Goal: Task Accomplishment & Management: Manage account settings

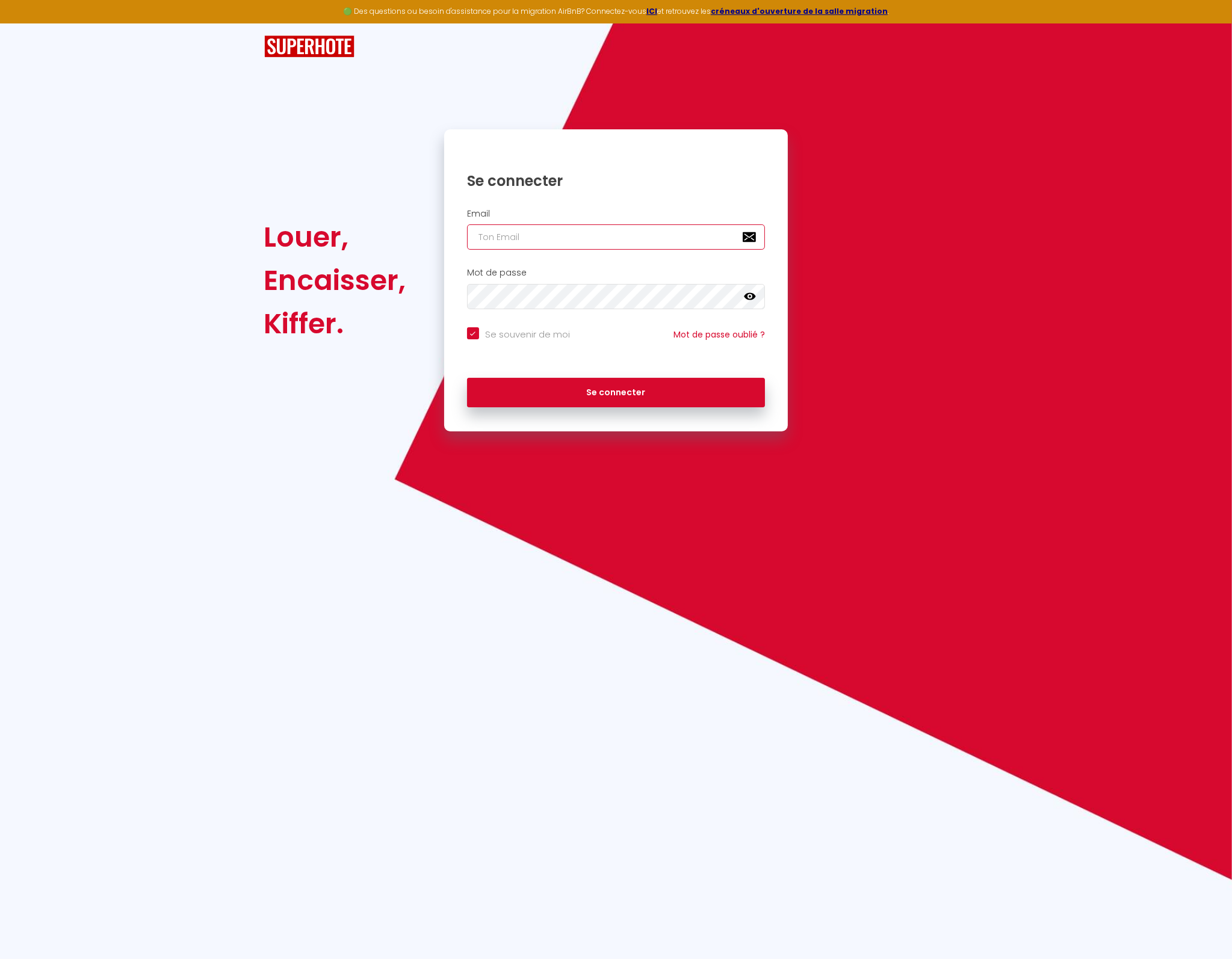
click at [521, 238] on input "email" at bounding box center [616, 237] width 299 height 26
type input "[EMAIL_ADDRESS][DOMAIN_NAME]"
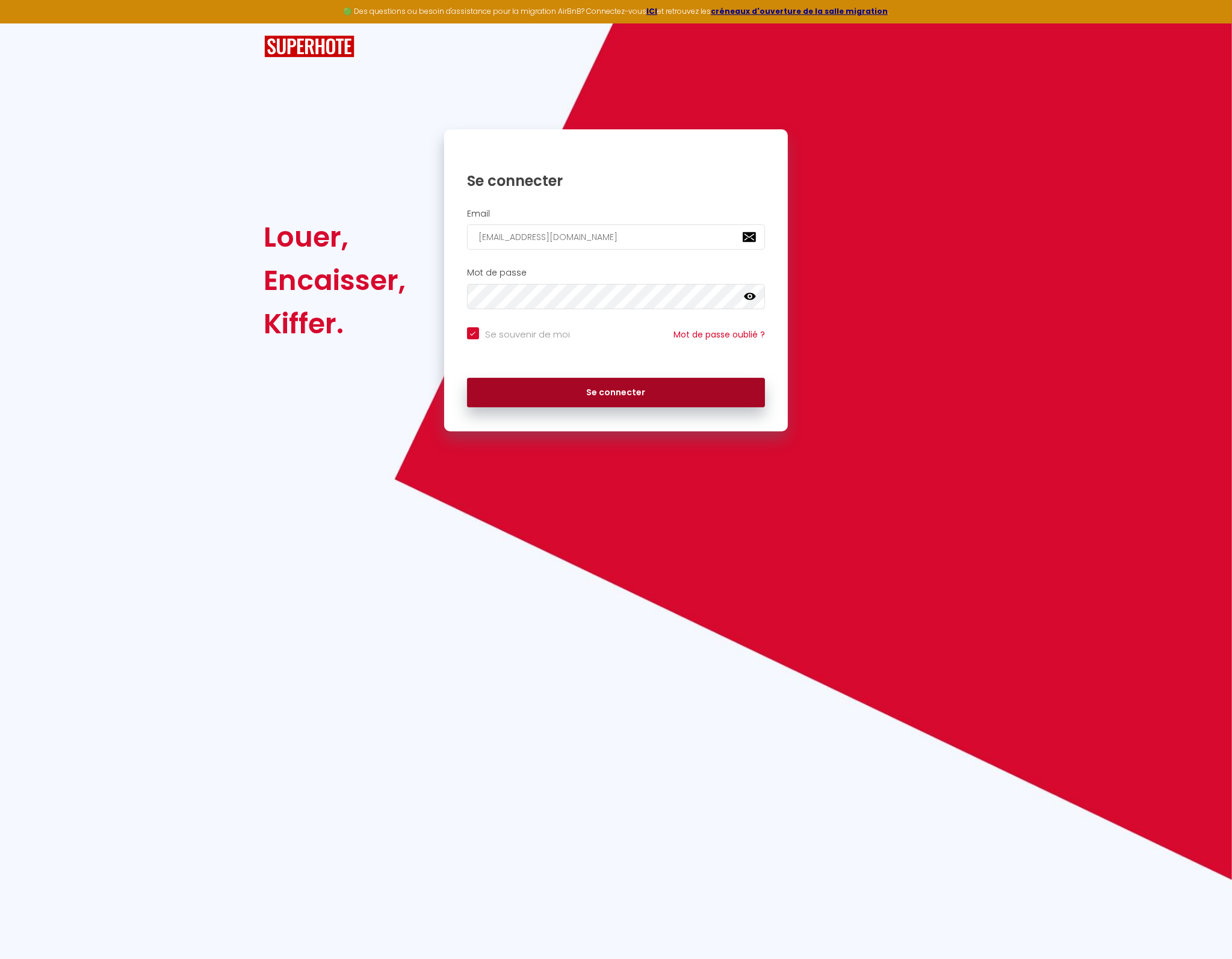
click at [609, 392] on button "Se connecter" at bounding box center [616, 393] width 299 height 30
checkbox input "true"
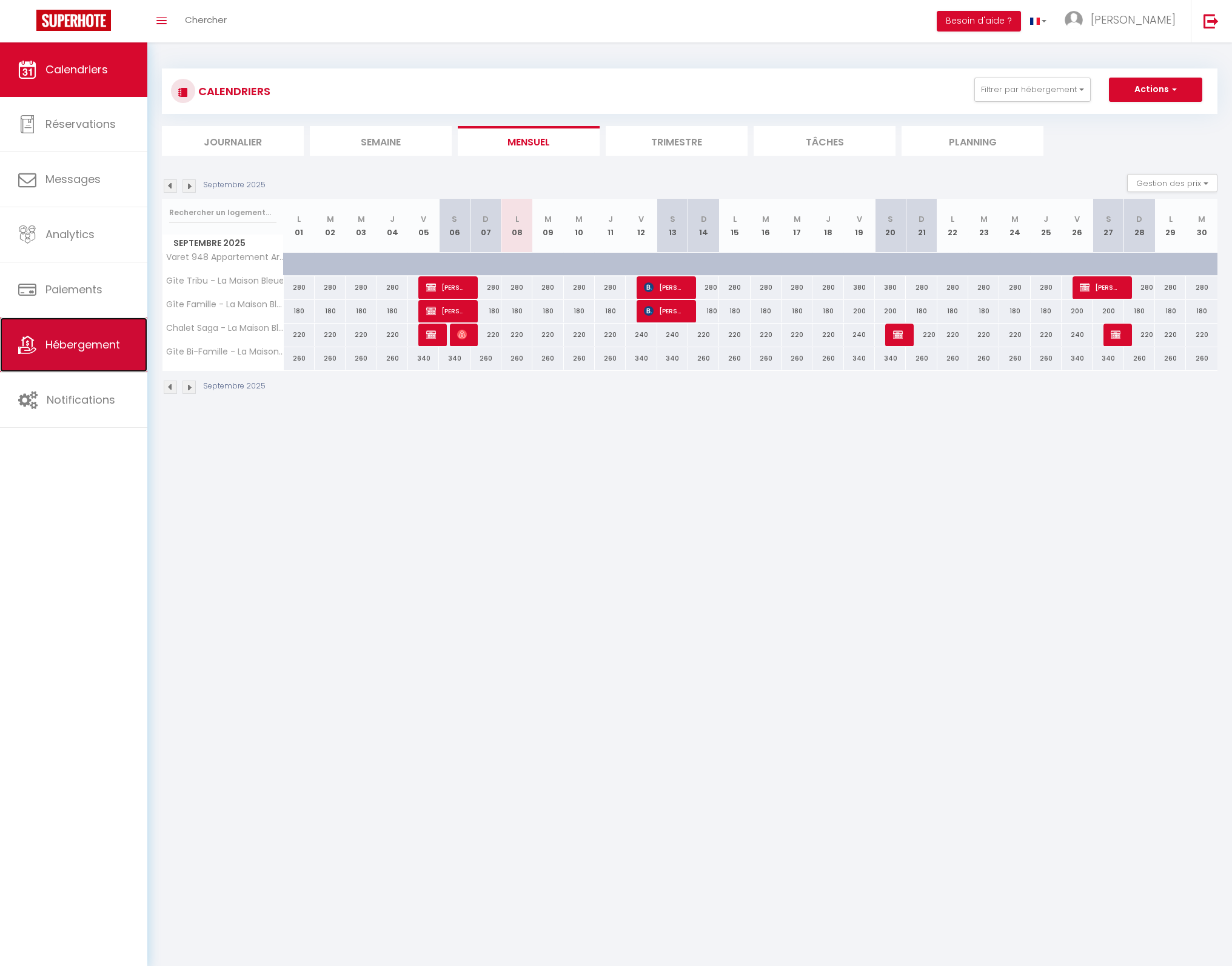
click at [81, 333] on link "Hébergement" at bounding box center [74, 344] width 148 height 54
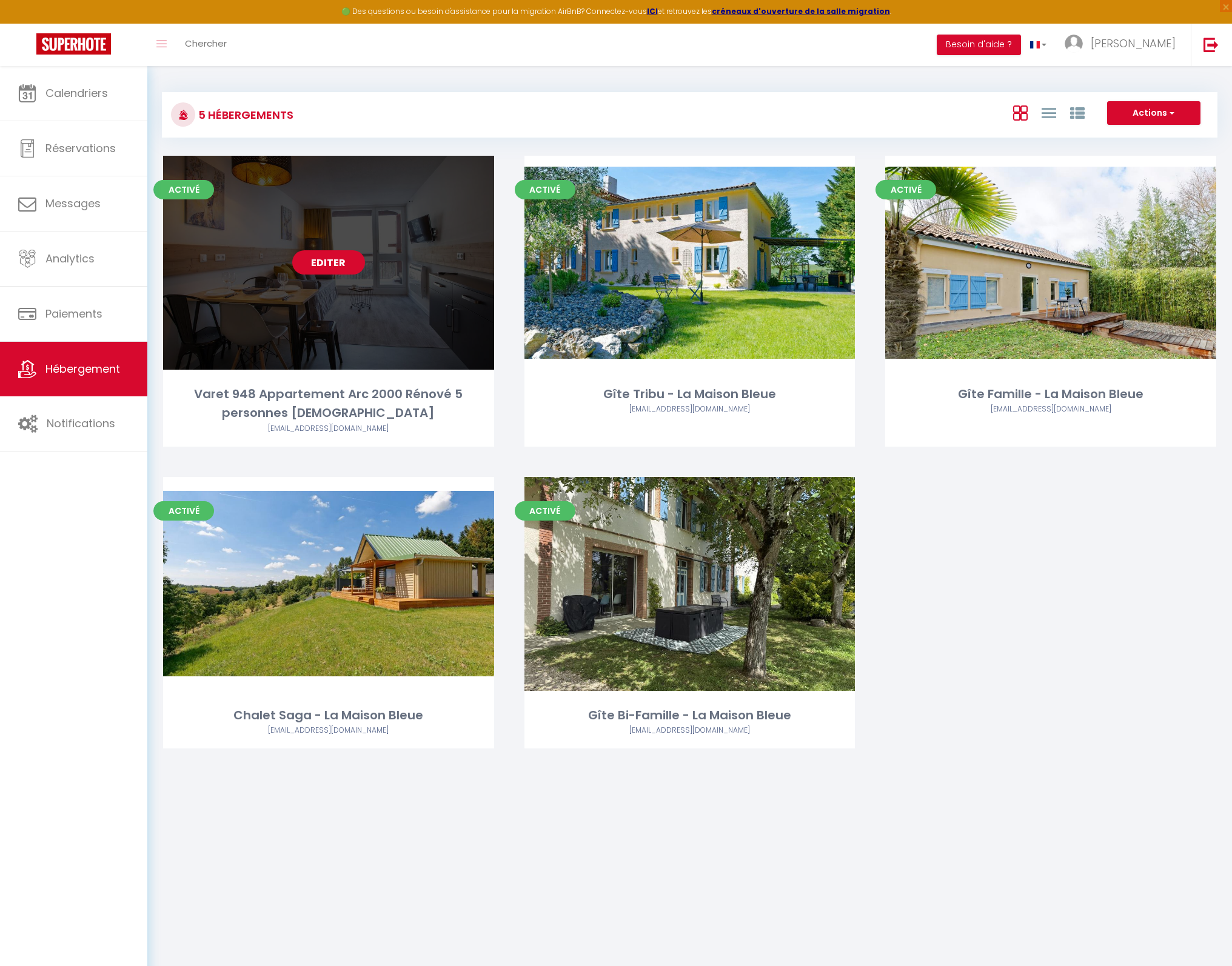
click at [325, 262] on link "Editer" at bounding box center [329, 262] width 73 height 24
select select "3"
select select "2"
select select "1"
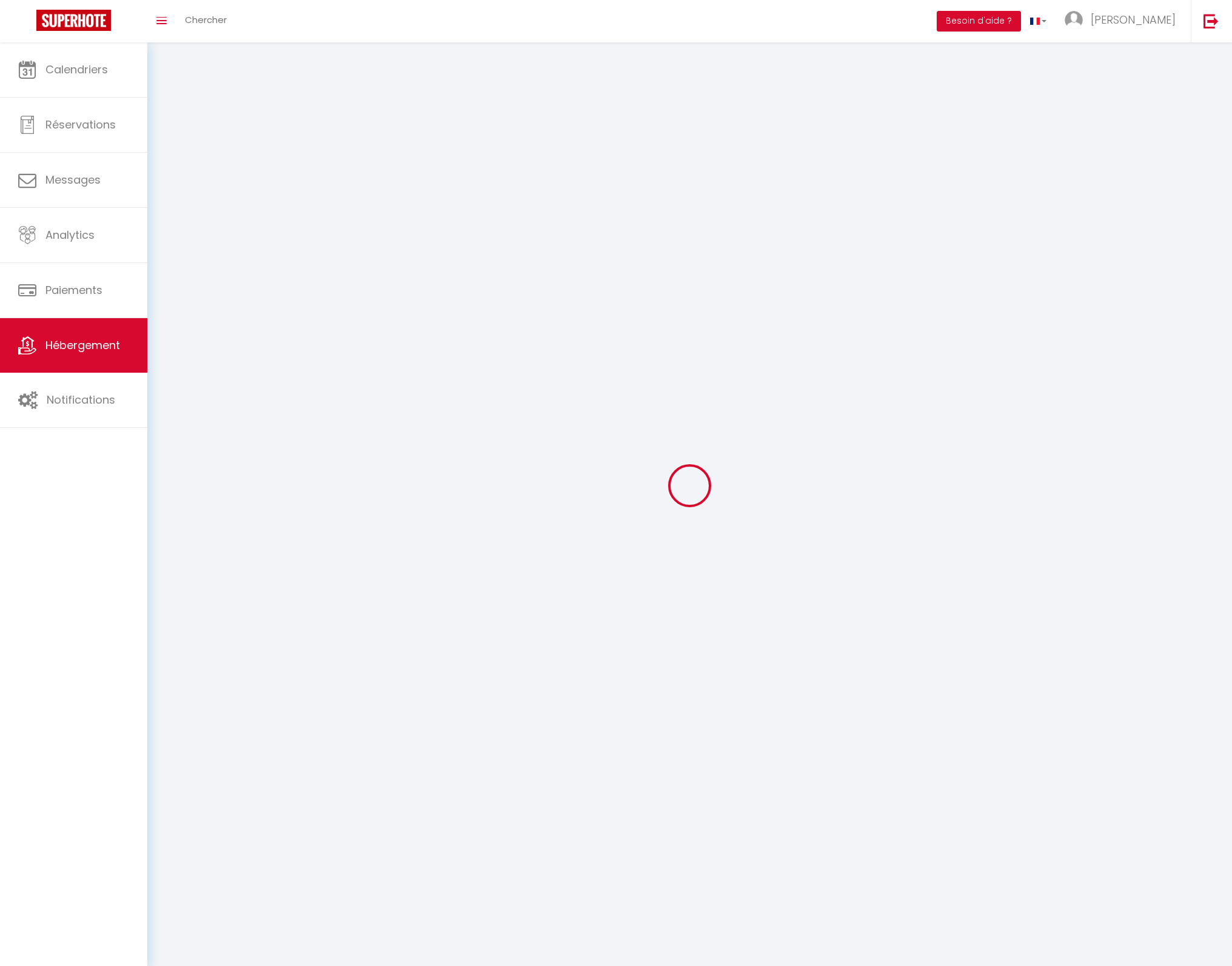
select select
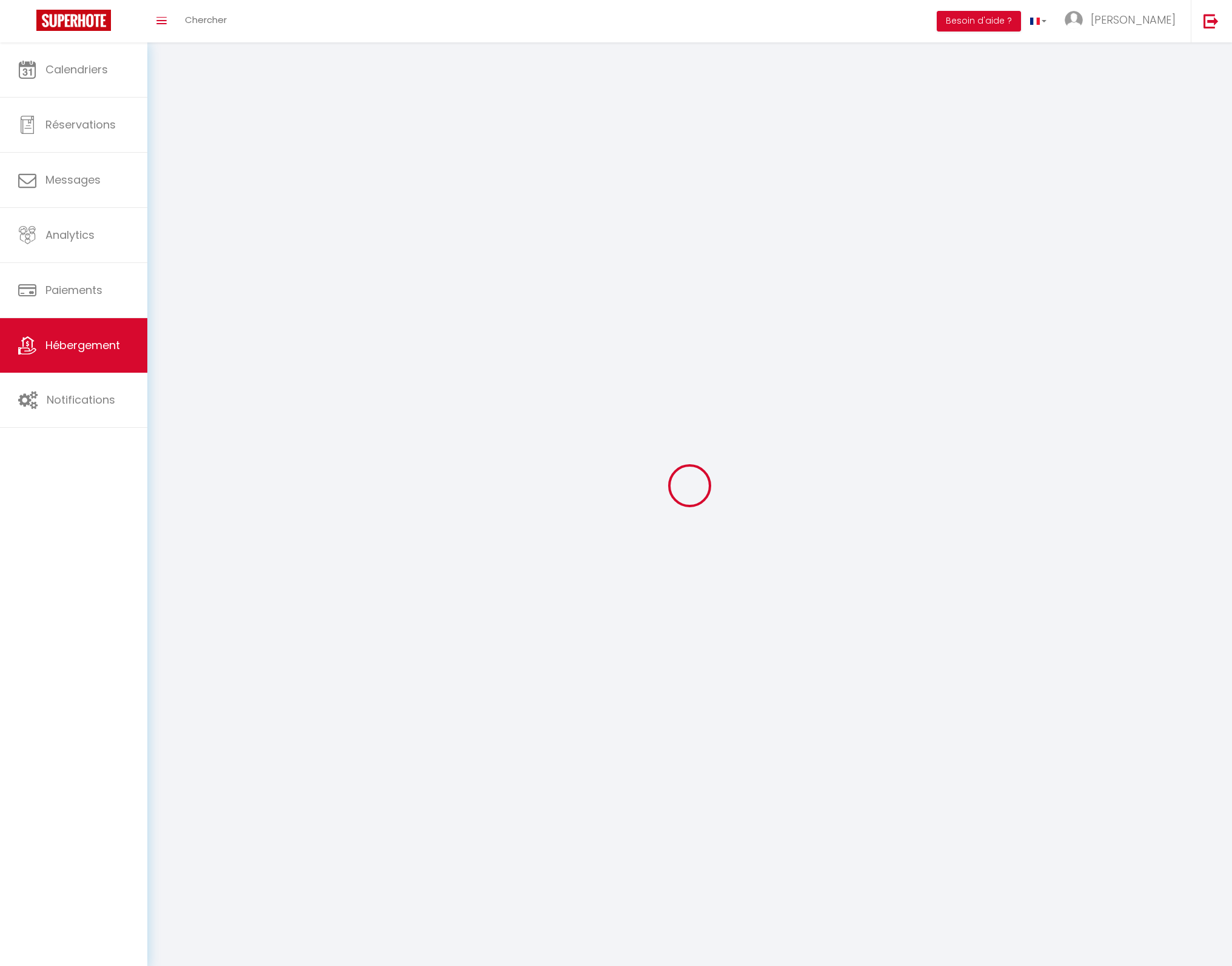
select select
checkbox input "false"
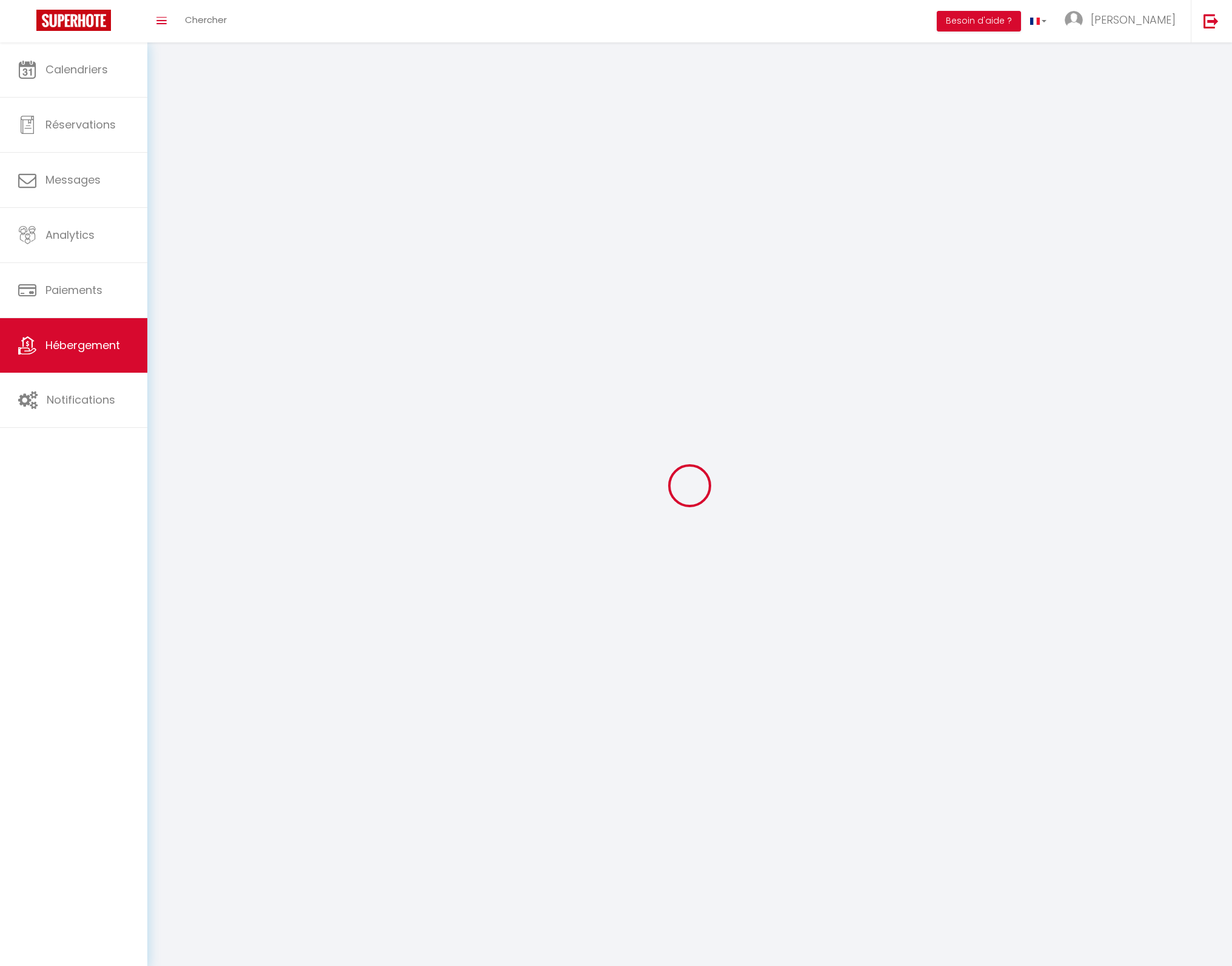
select select
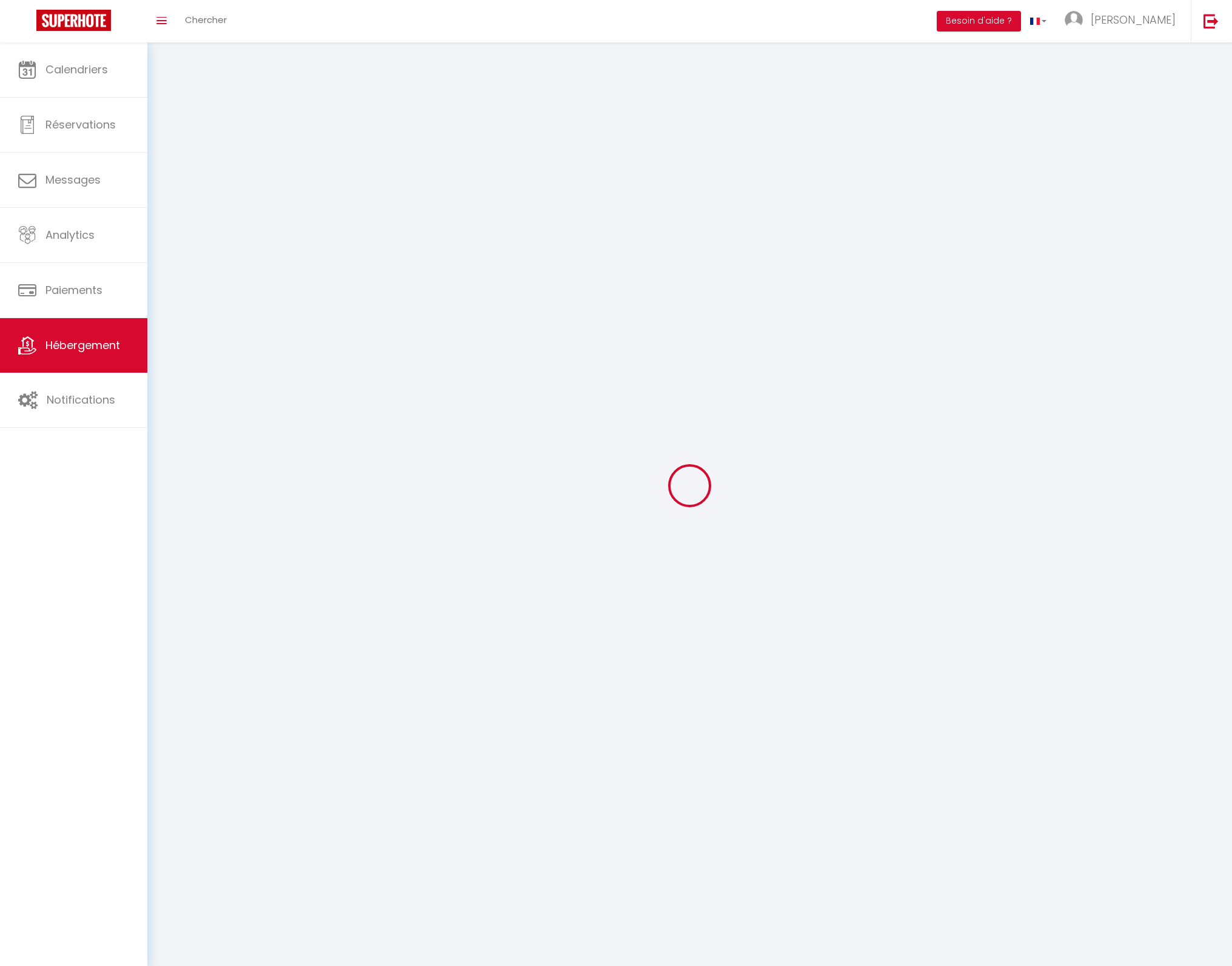
select select
checkbox input "false"
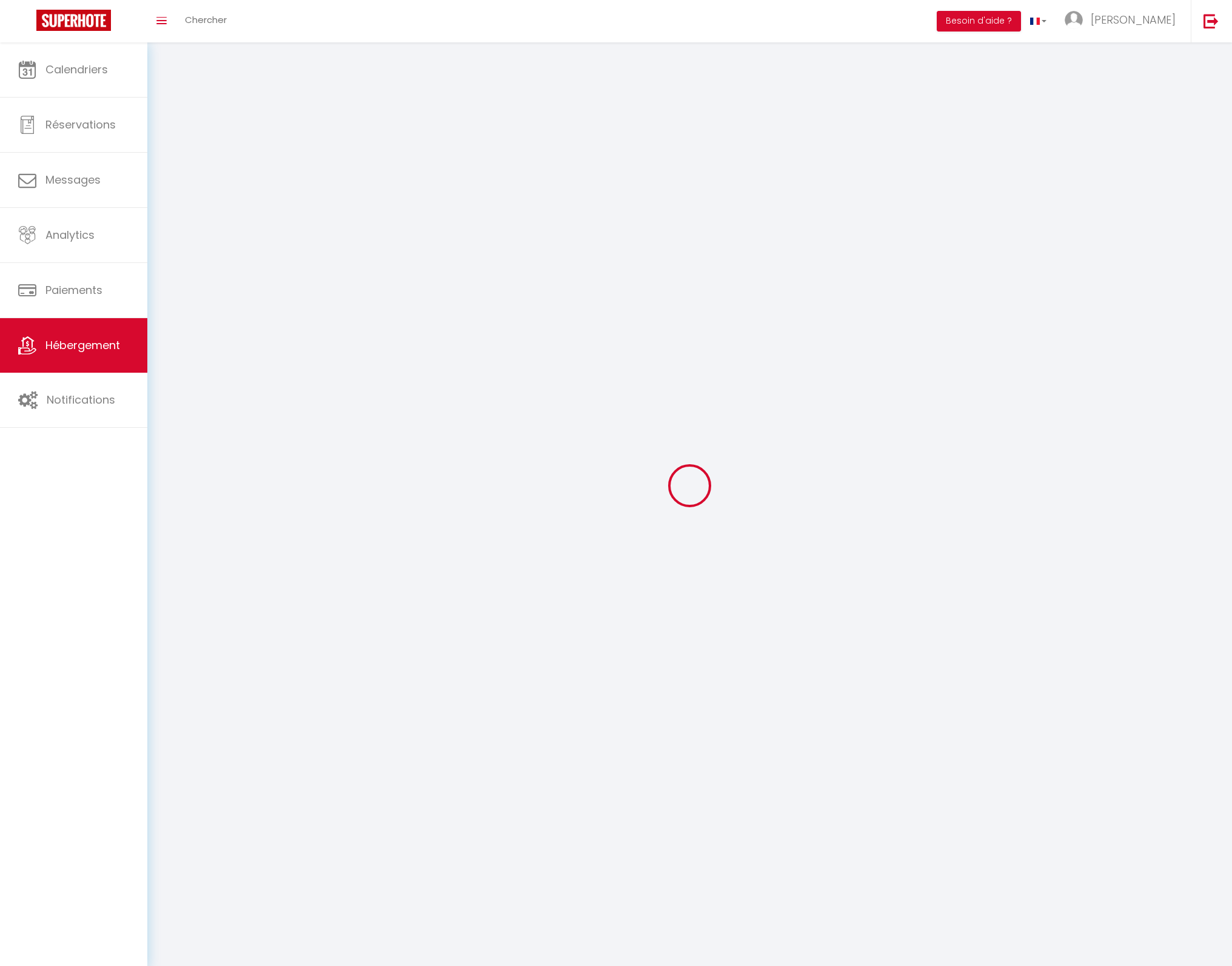
checkbox input "false"
select select
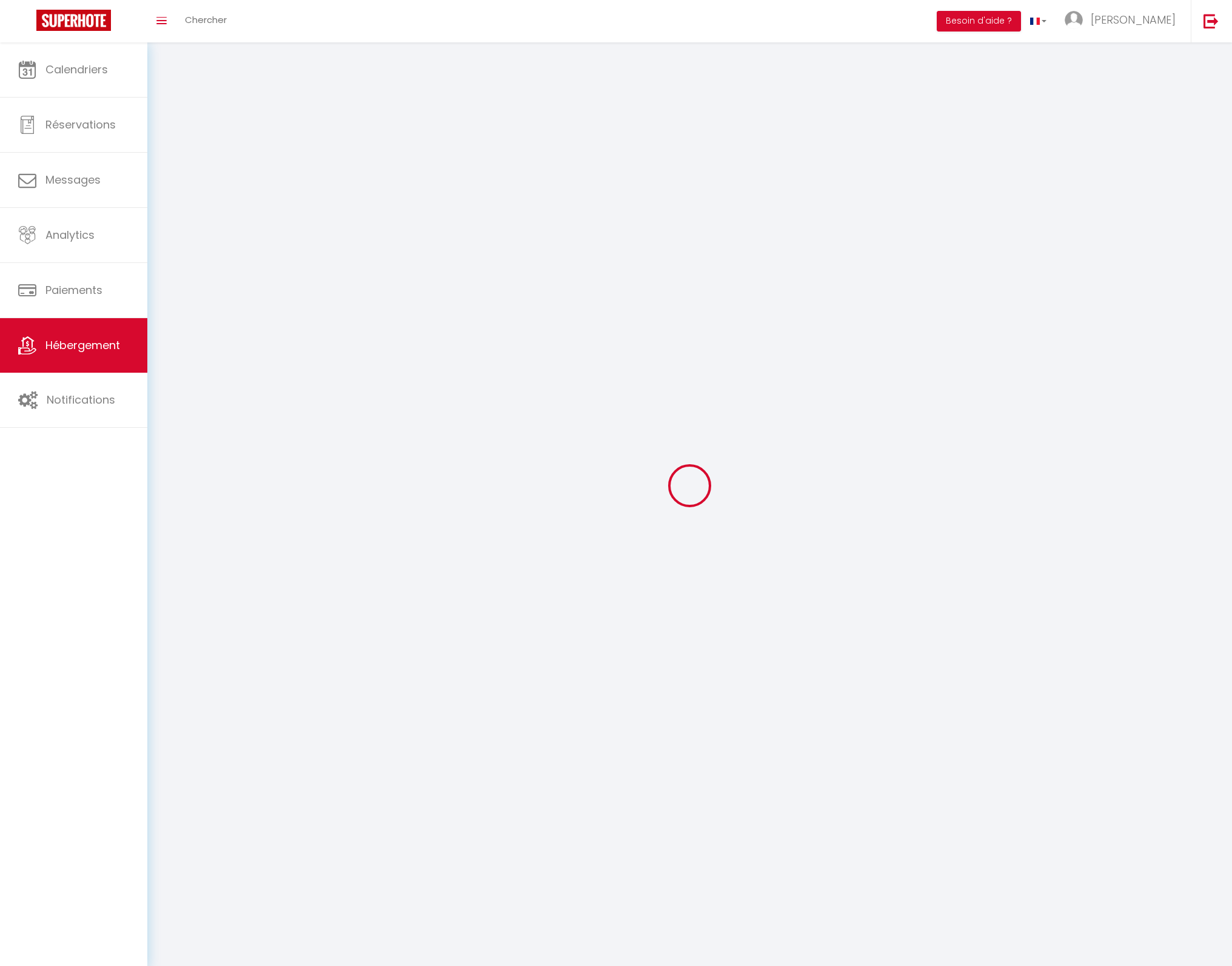
select select
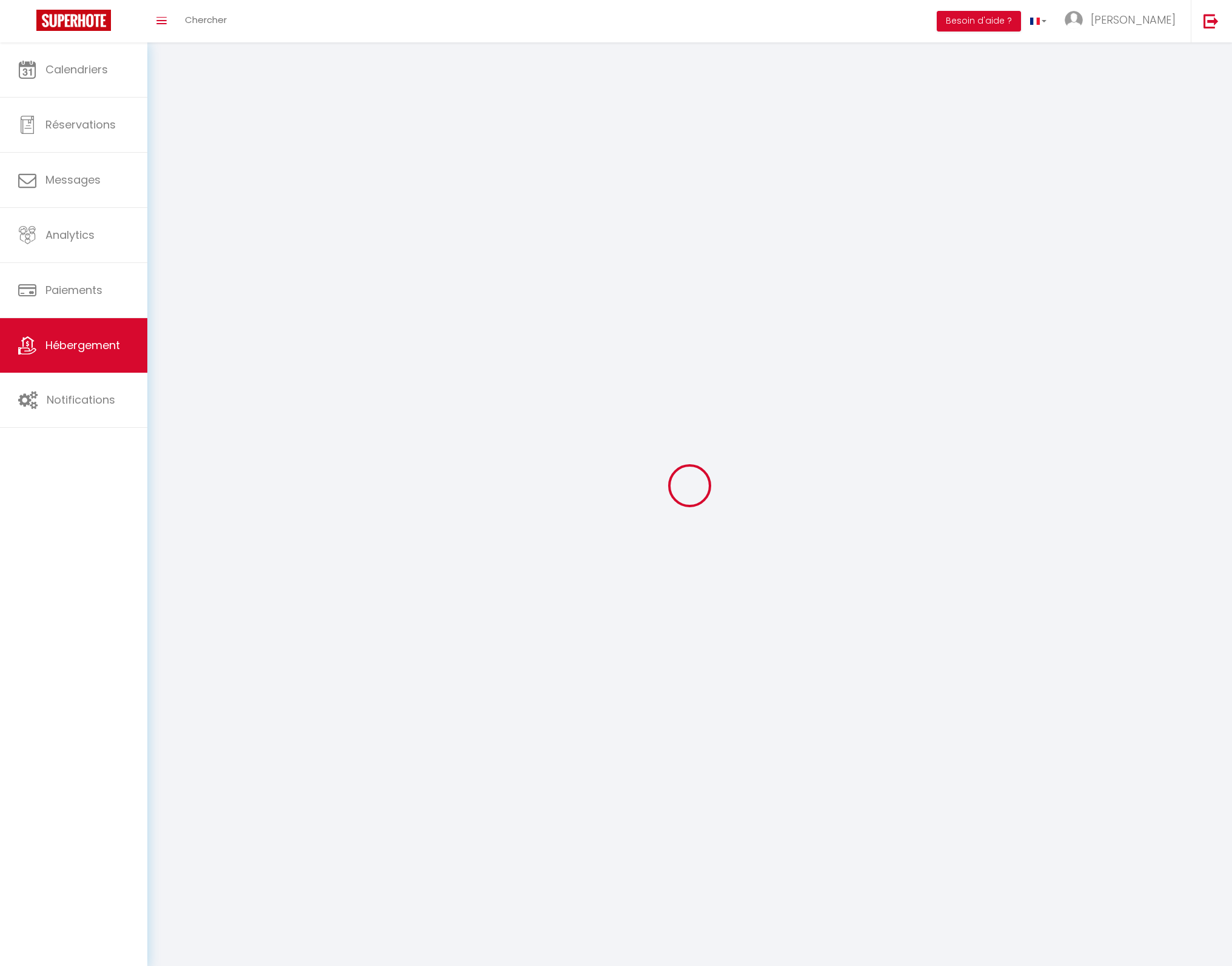
select select
checkbox input "false"
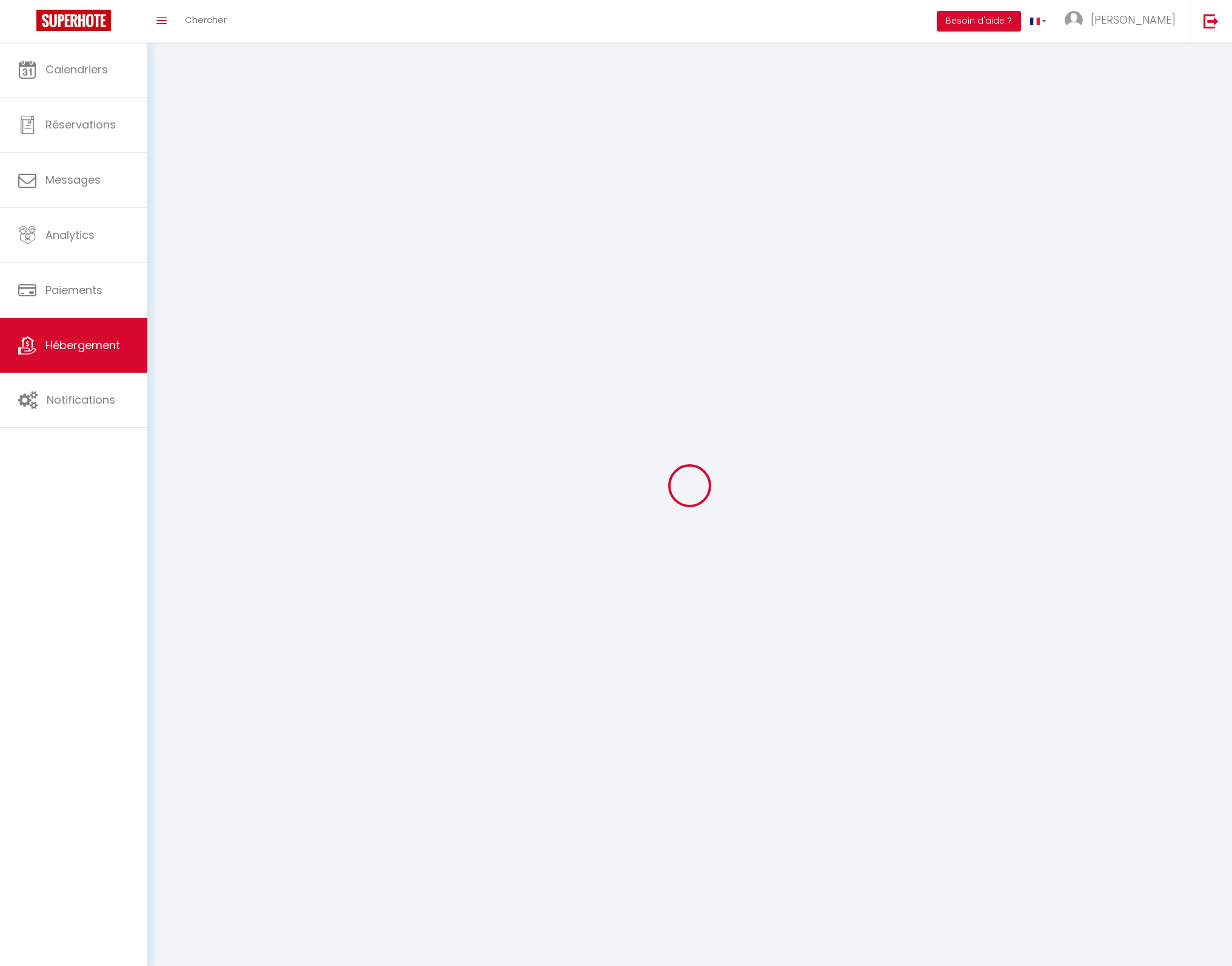
select select
select select "28"
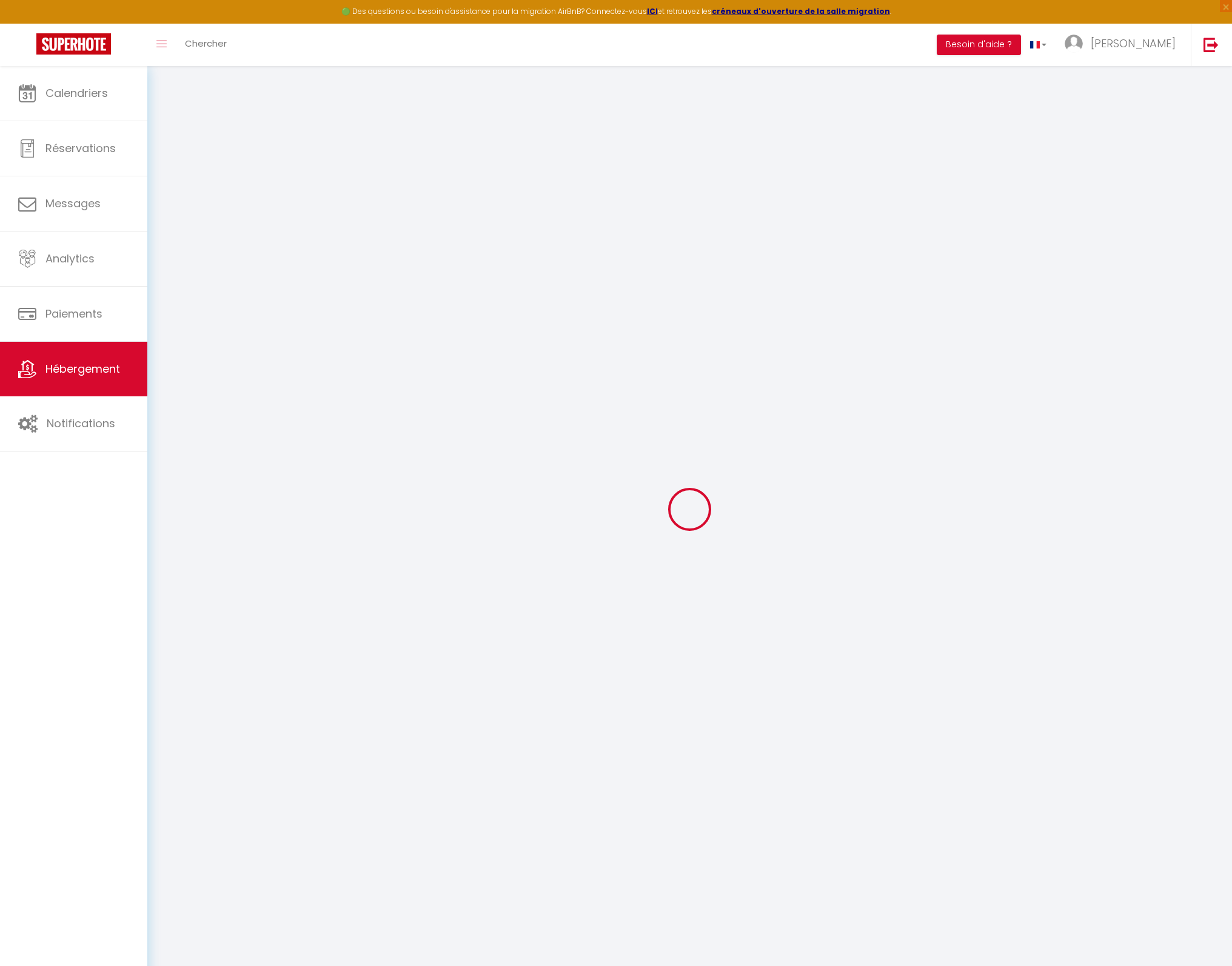
select select
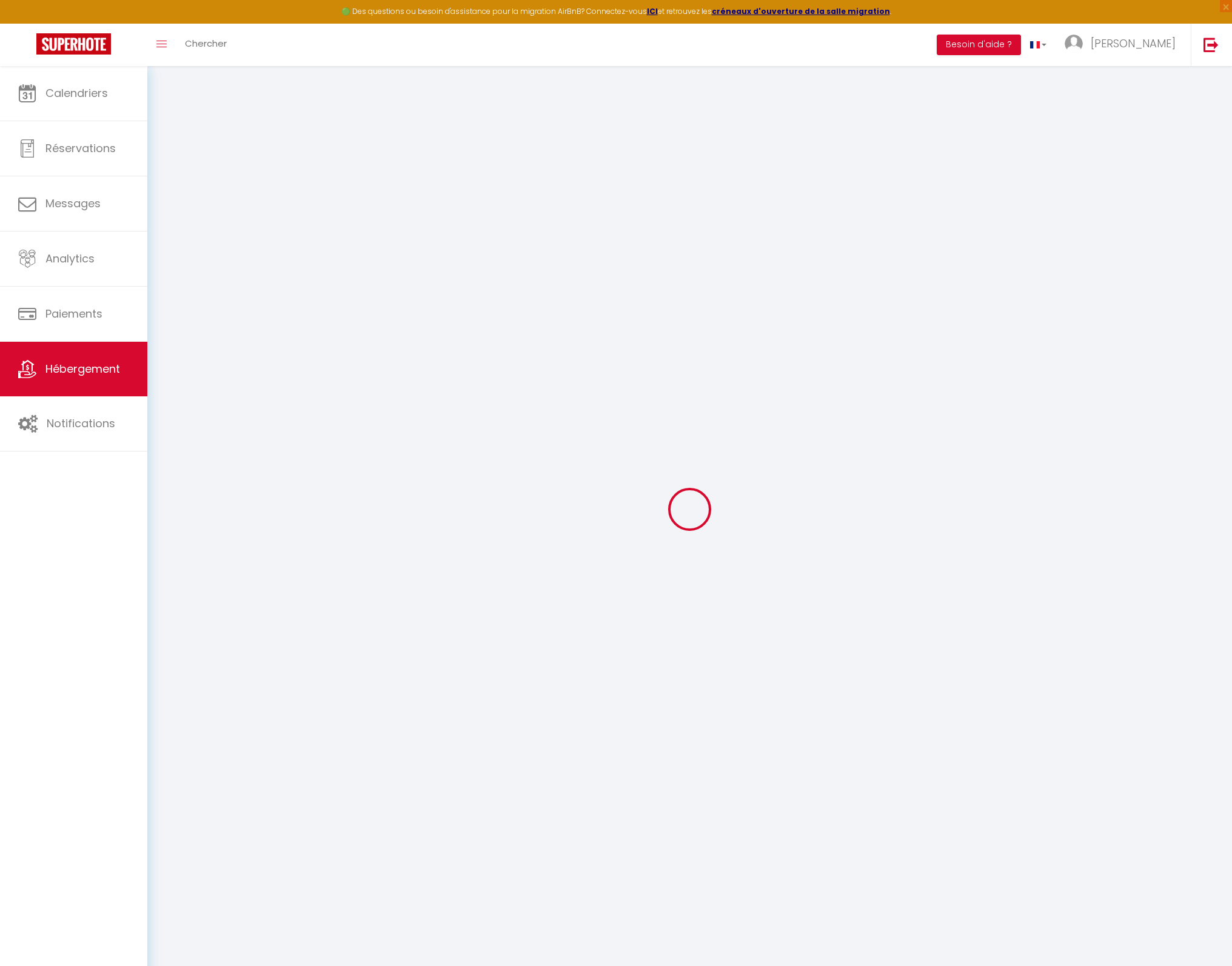
select select
checkbox input "false"
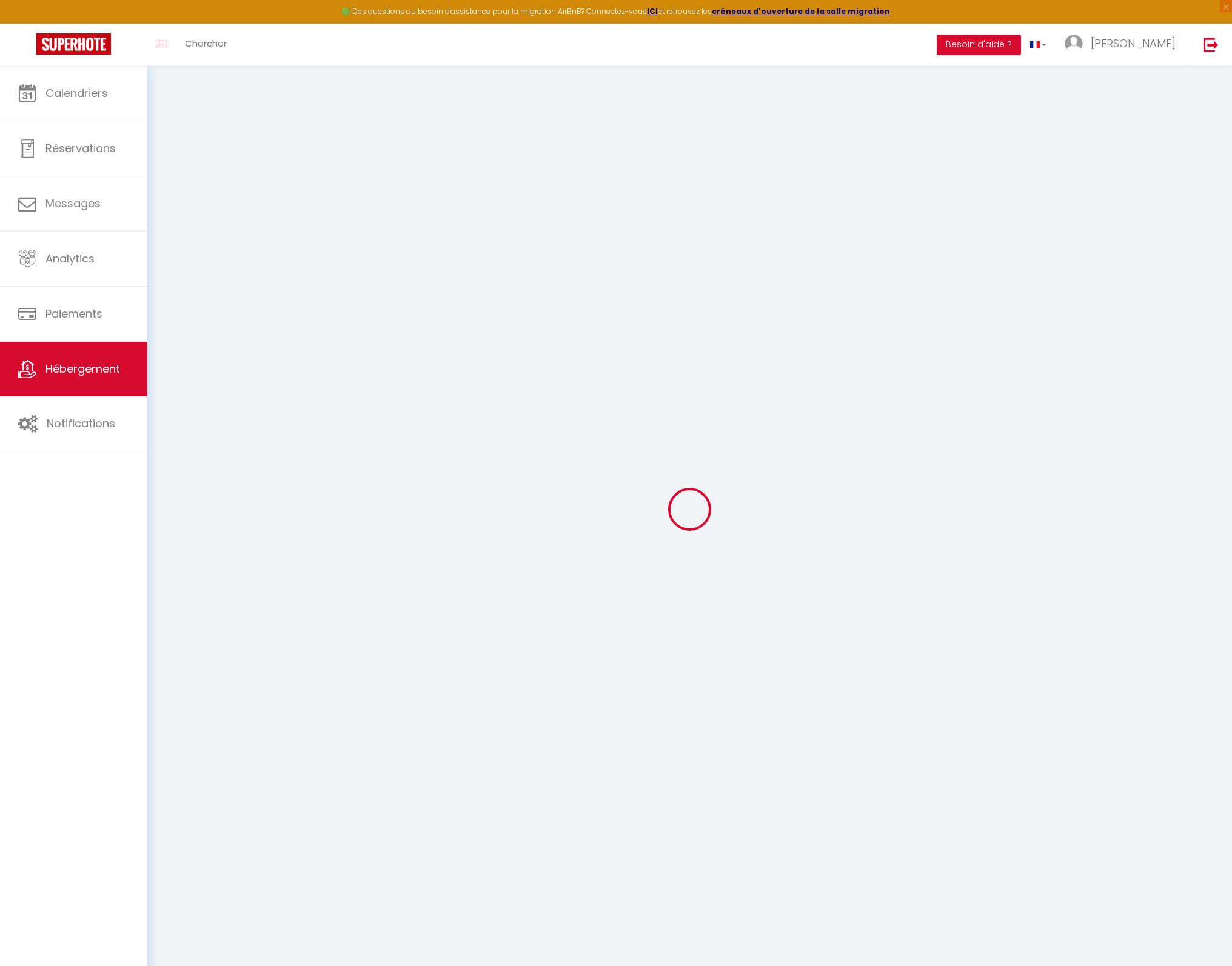
select select
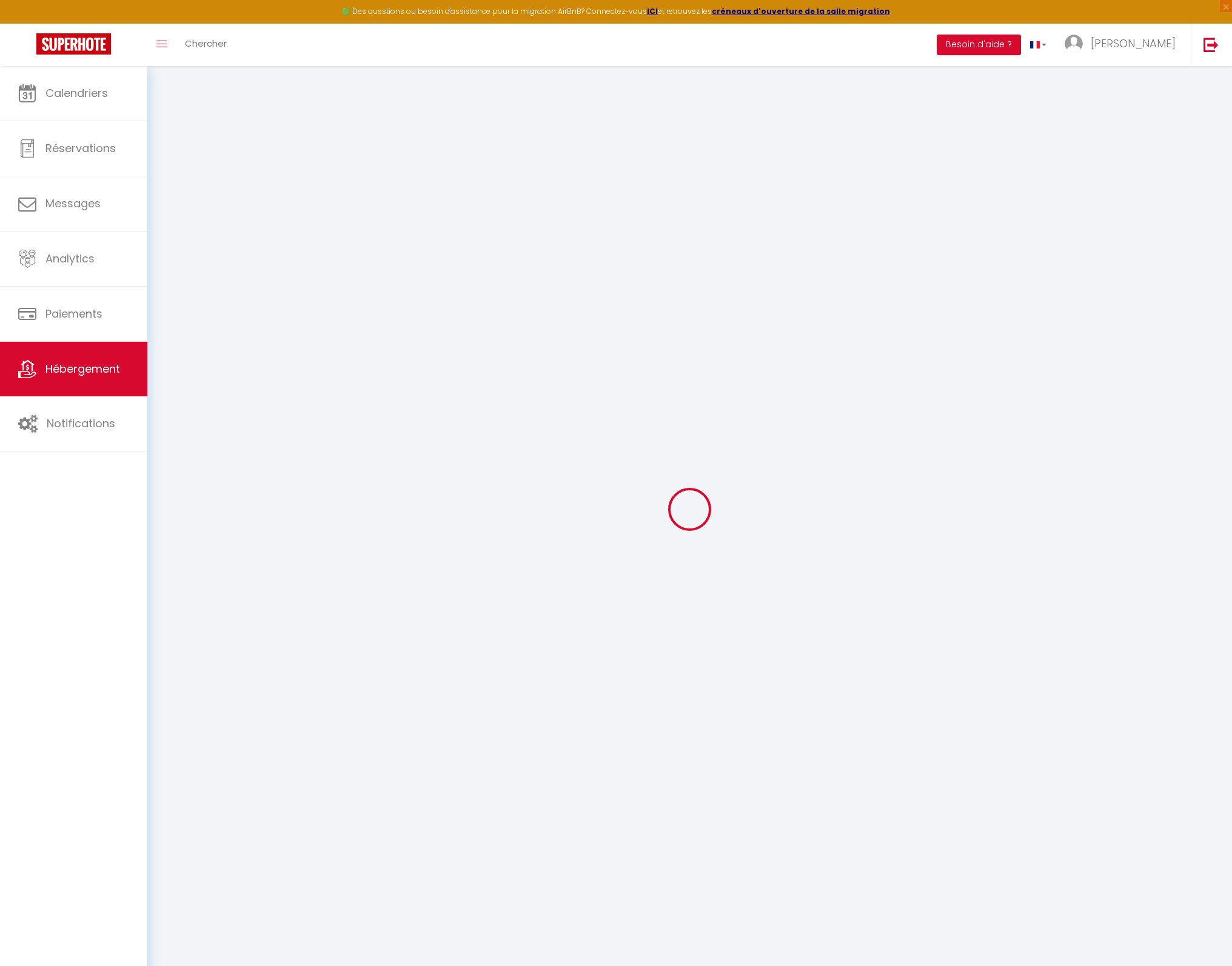
select select
checkbox input "false"
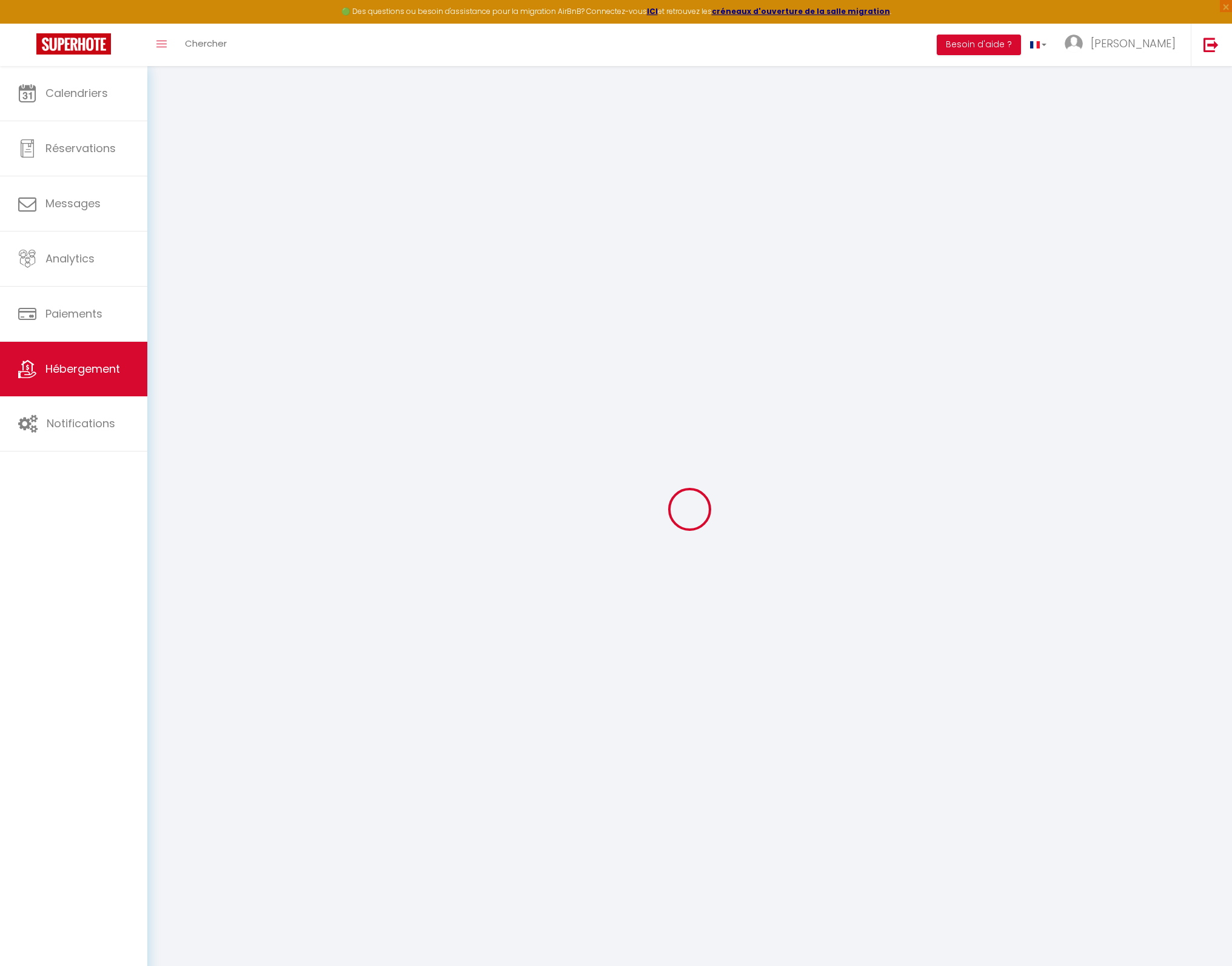
checkbox input "false"
select select
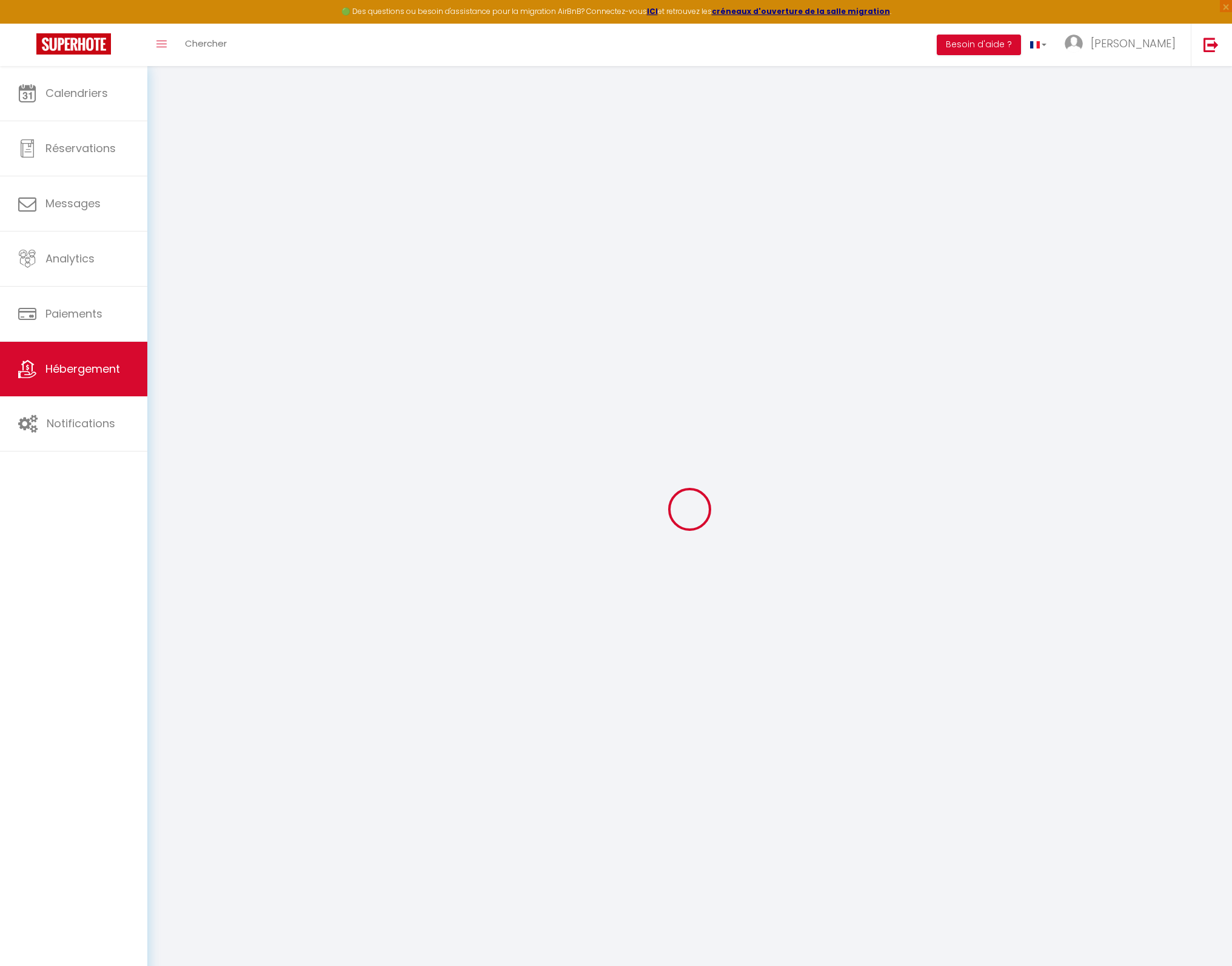
select select
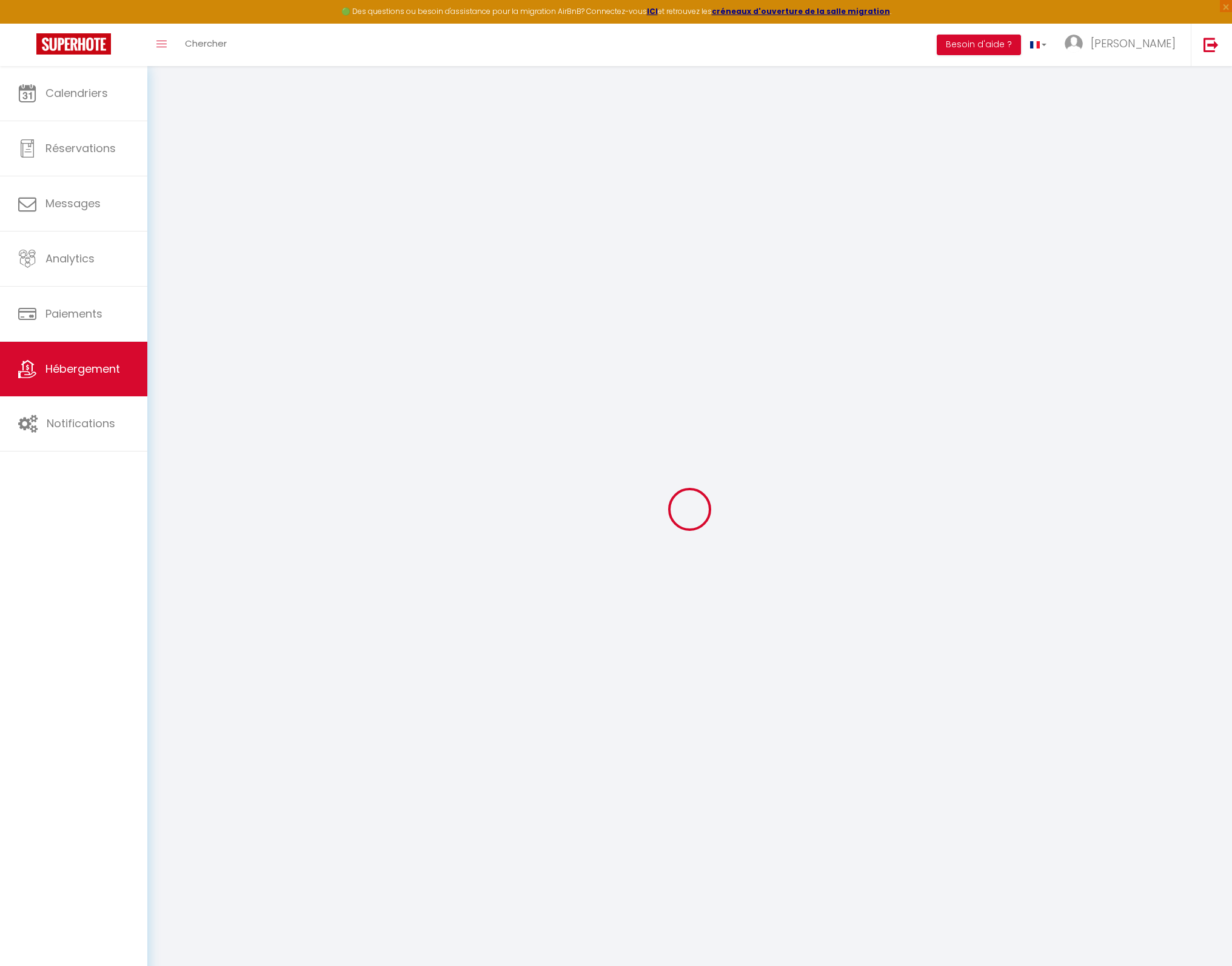
checkbox input "false"
select select
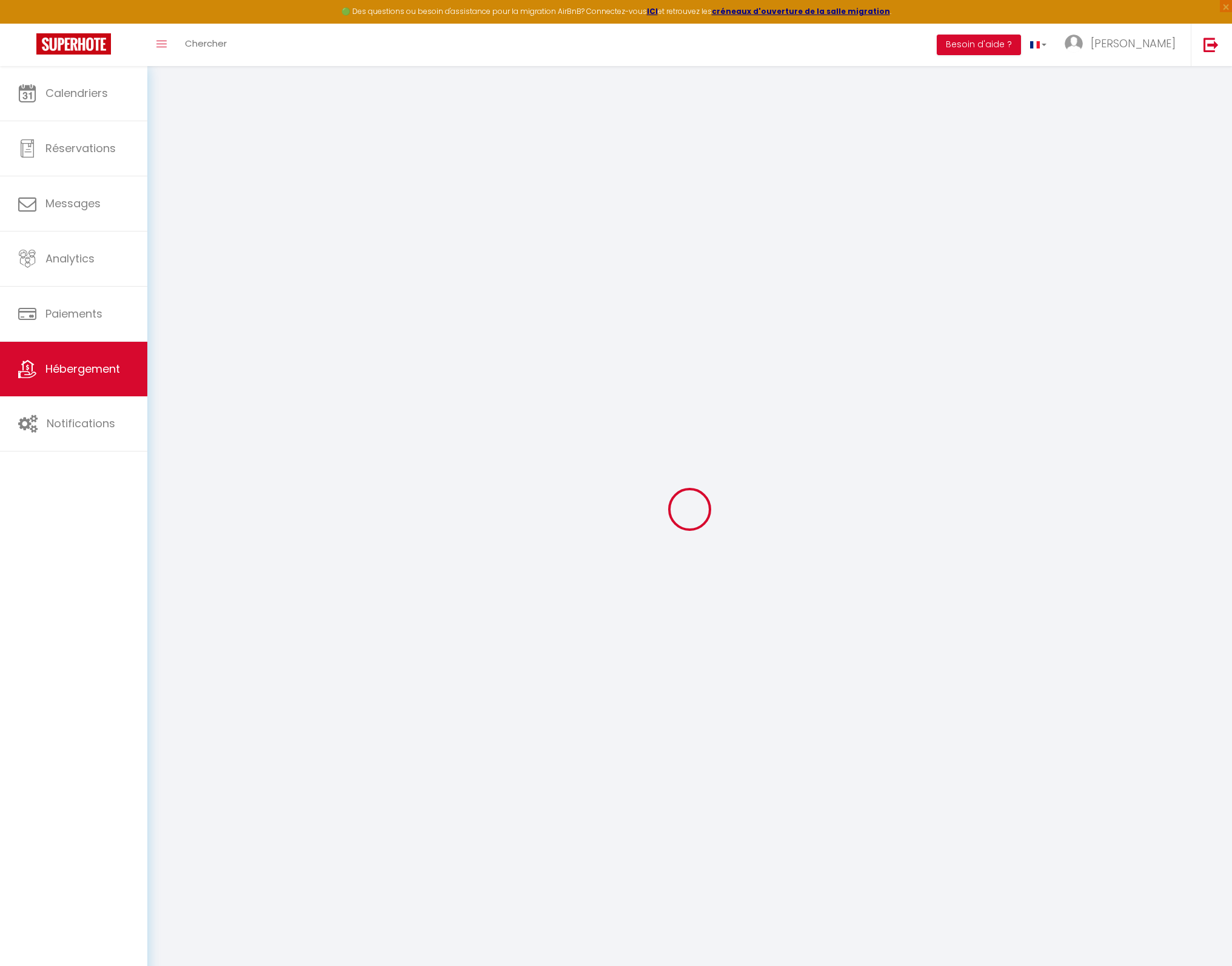
select select
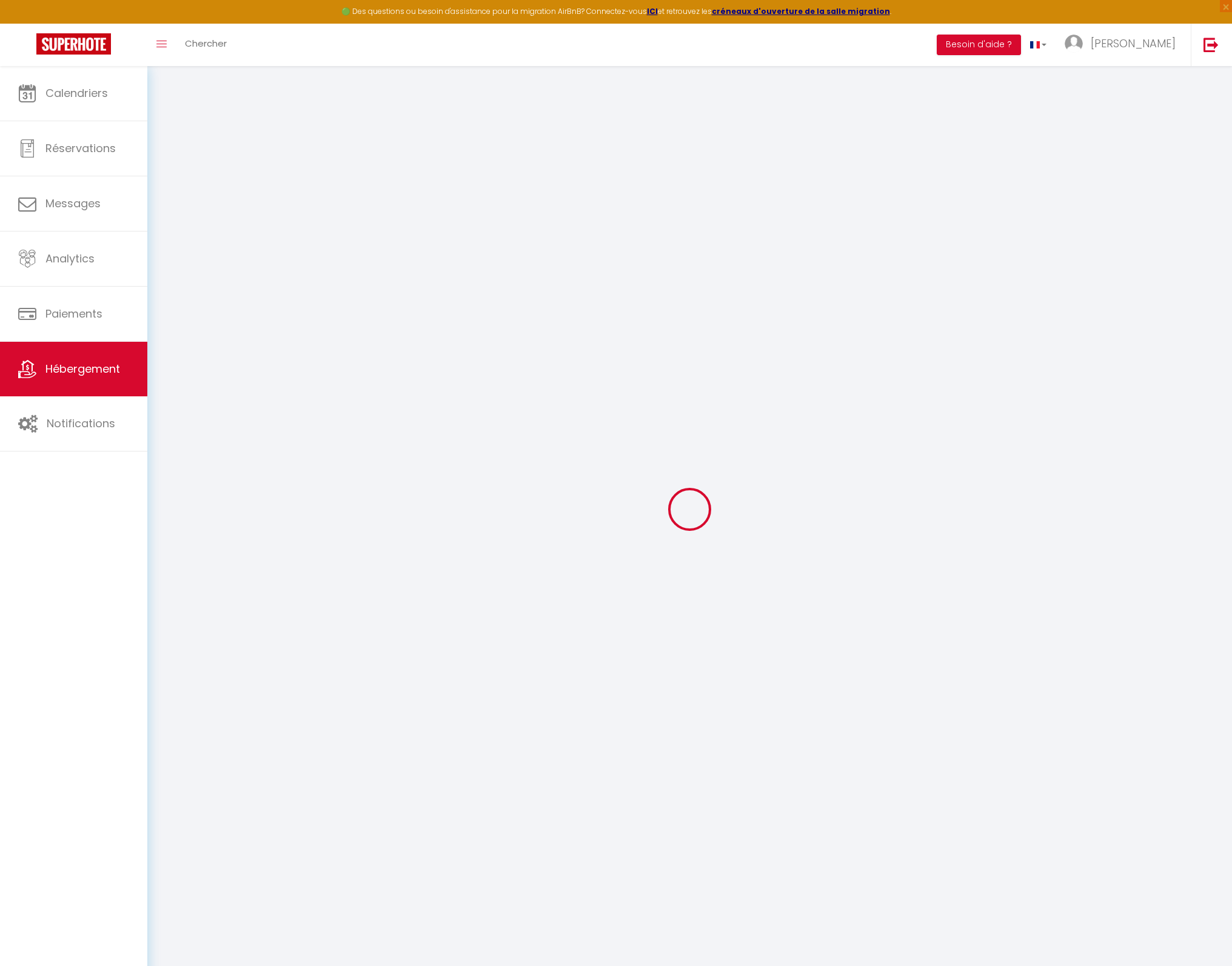
select select
checkbox input "false"
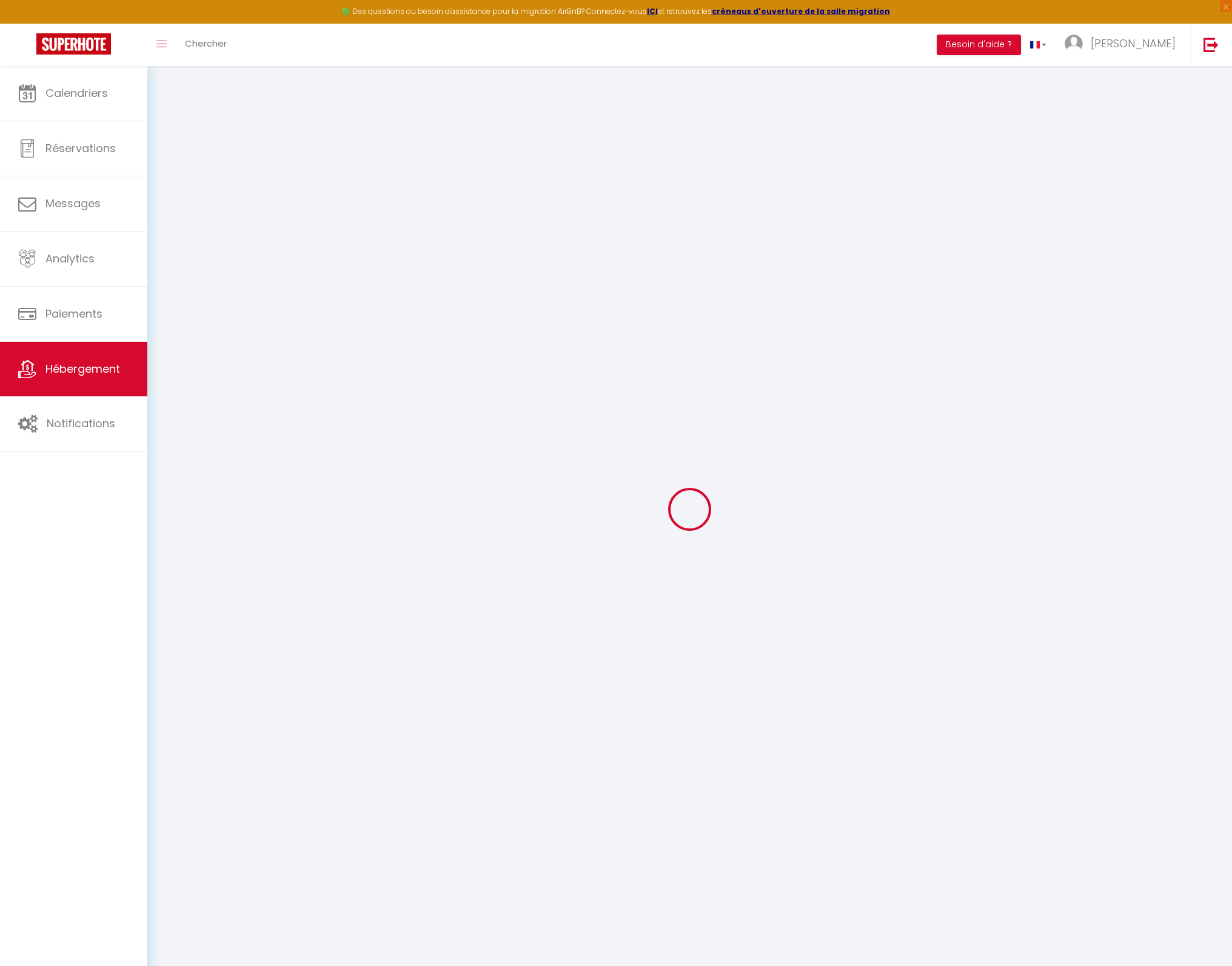
checkbox input "false"
select select
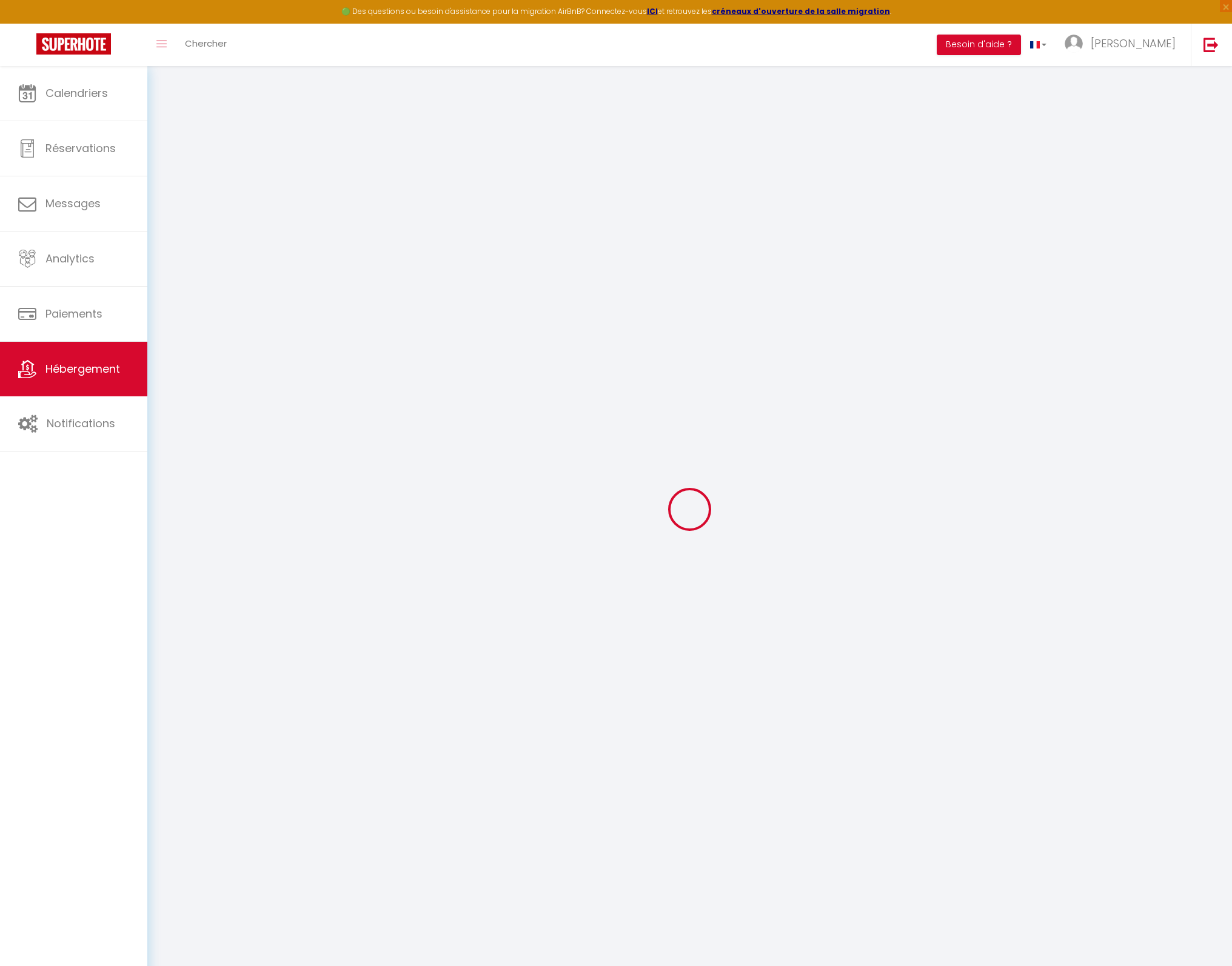
select select
checkbox input "false"
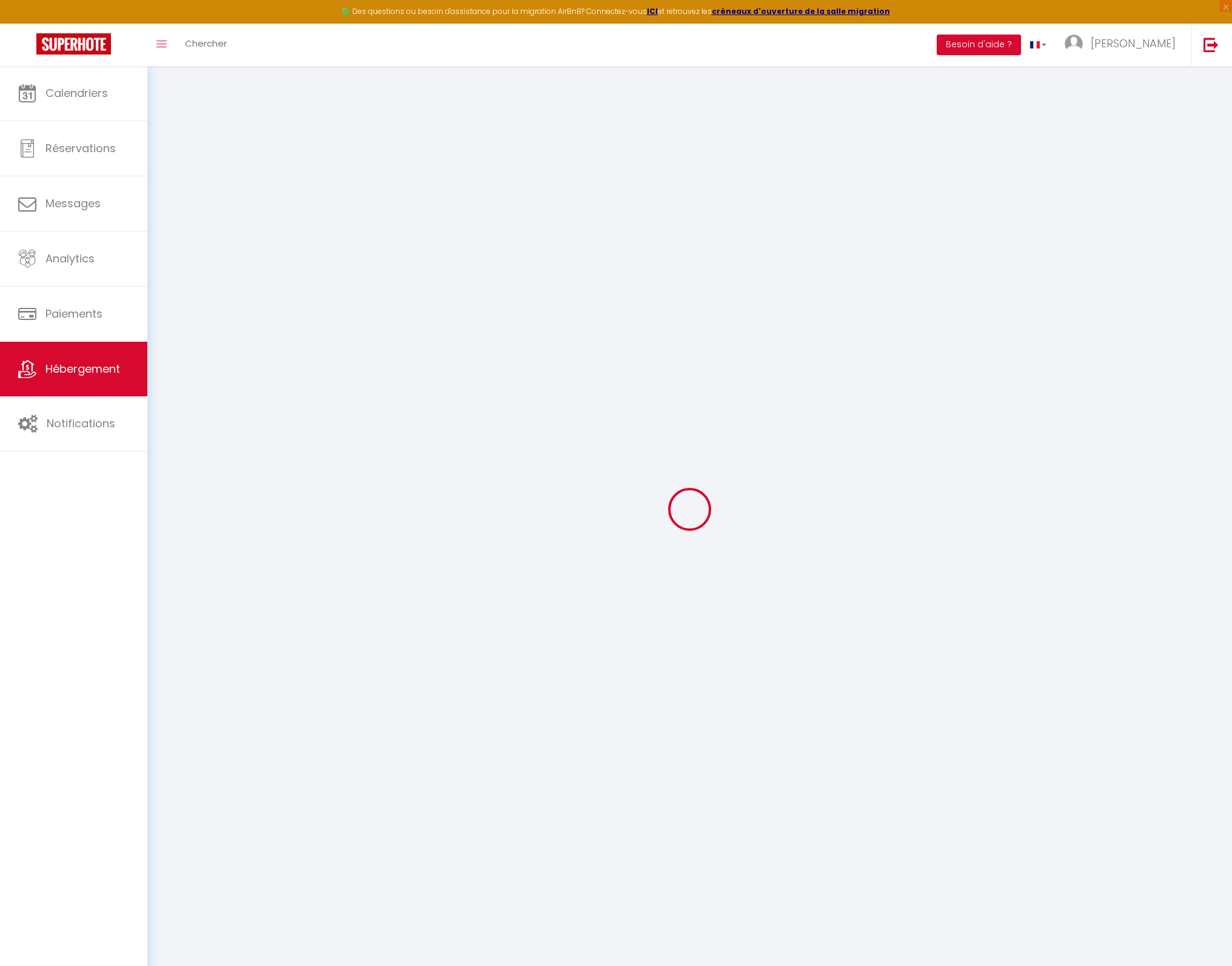
checkbox input "false"
select select
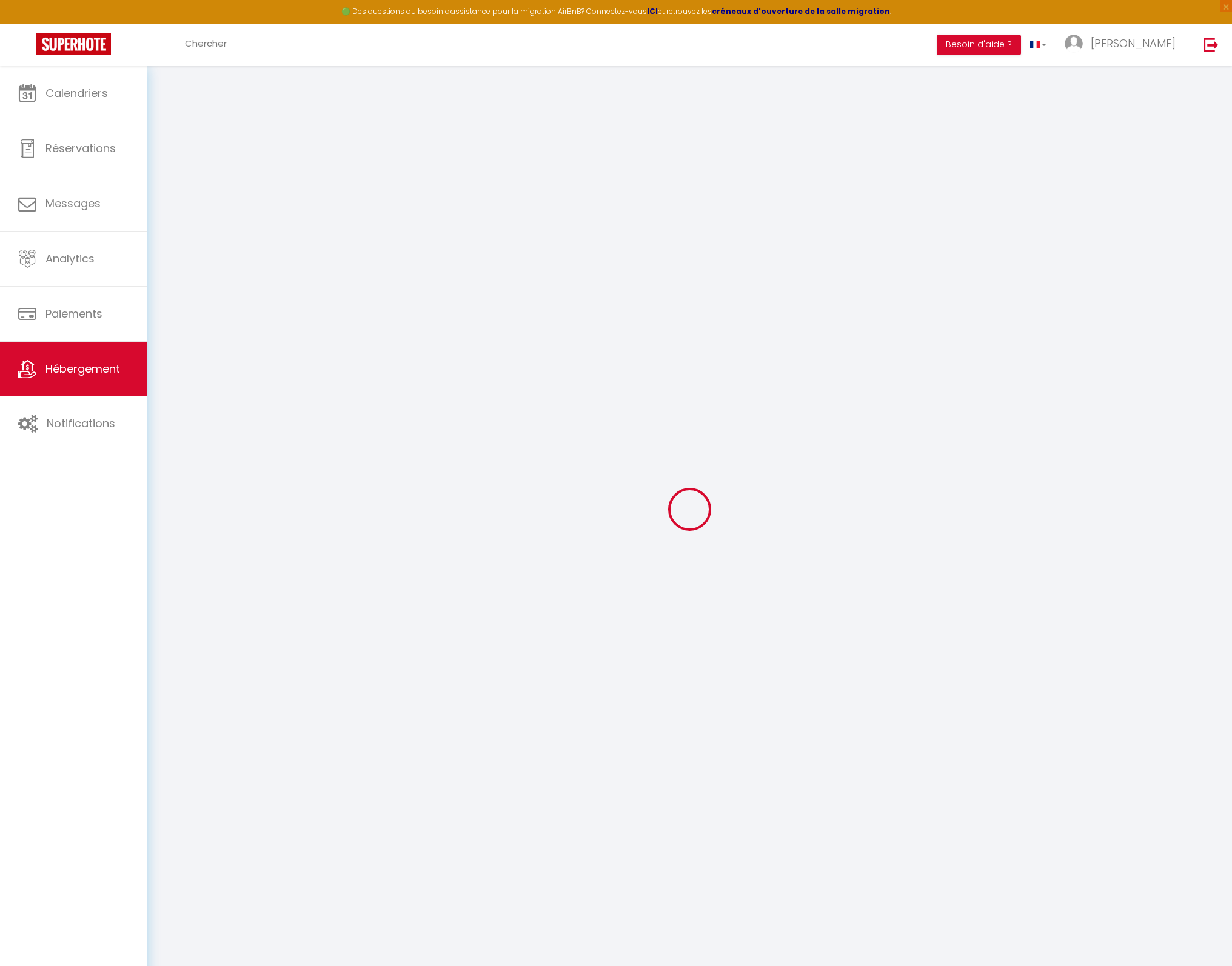
type input "Varet 948 Appartement Arc 2000 Rénové 5 personnes [DEMOGRAPHIC_DATA]"
type input "[PERSON_NAME] & [PERSON_NAME]"
type input "[PERSON_NAME]"
type input "1 Impasse du Varet - Arc 2000"
type input "73700"
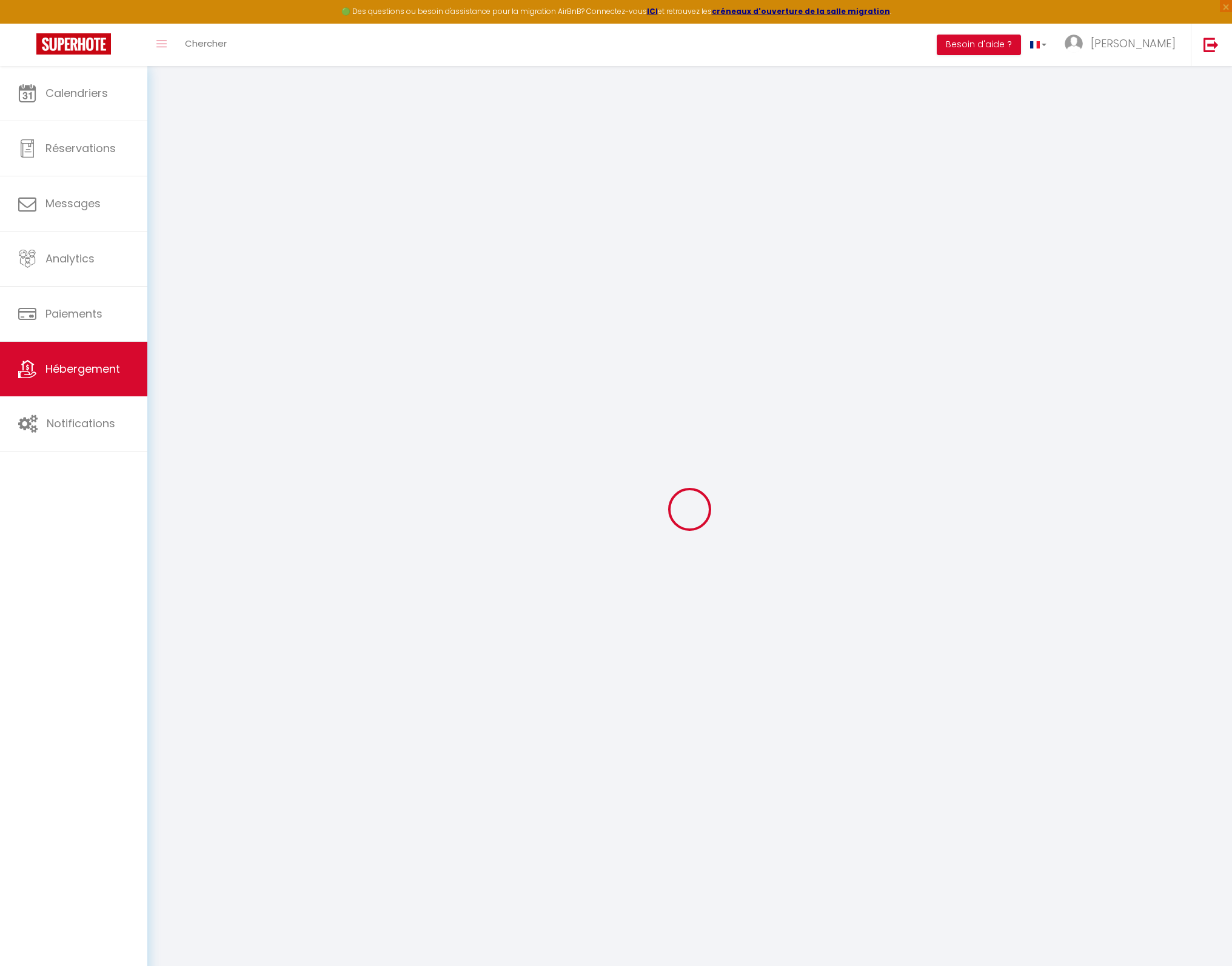
type input "[GEOGRAPHIC_DATA]"
select select "5"
select select "0"
type input "141"
type input "59"
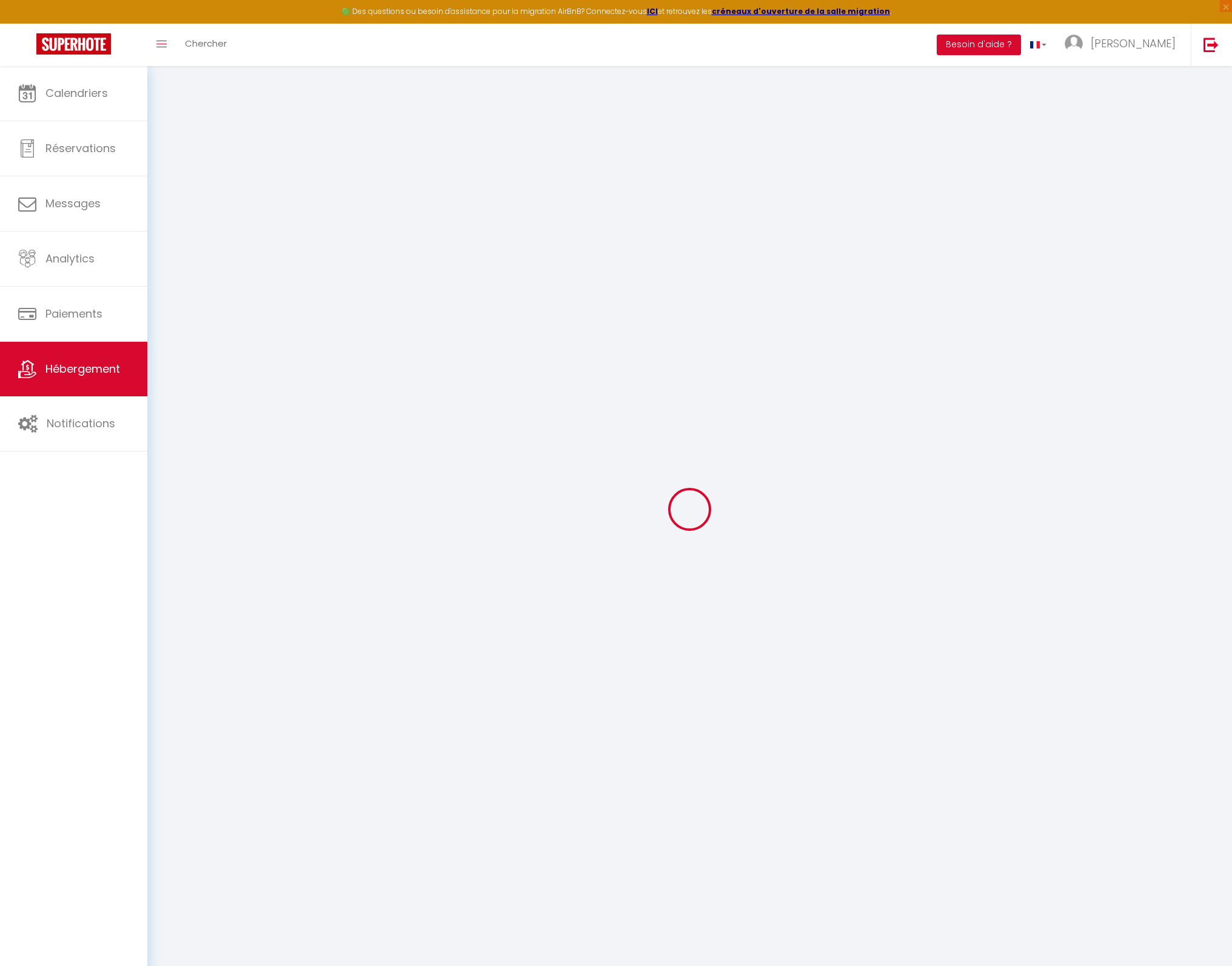
type input "0.99"
type input "750"
select select
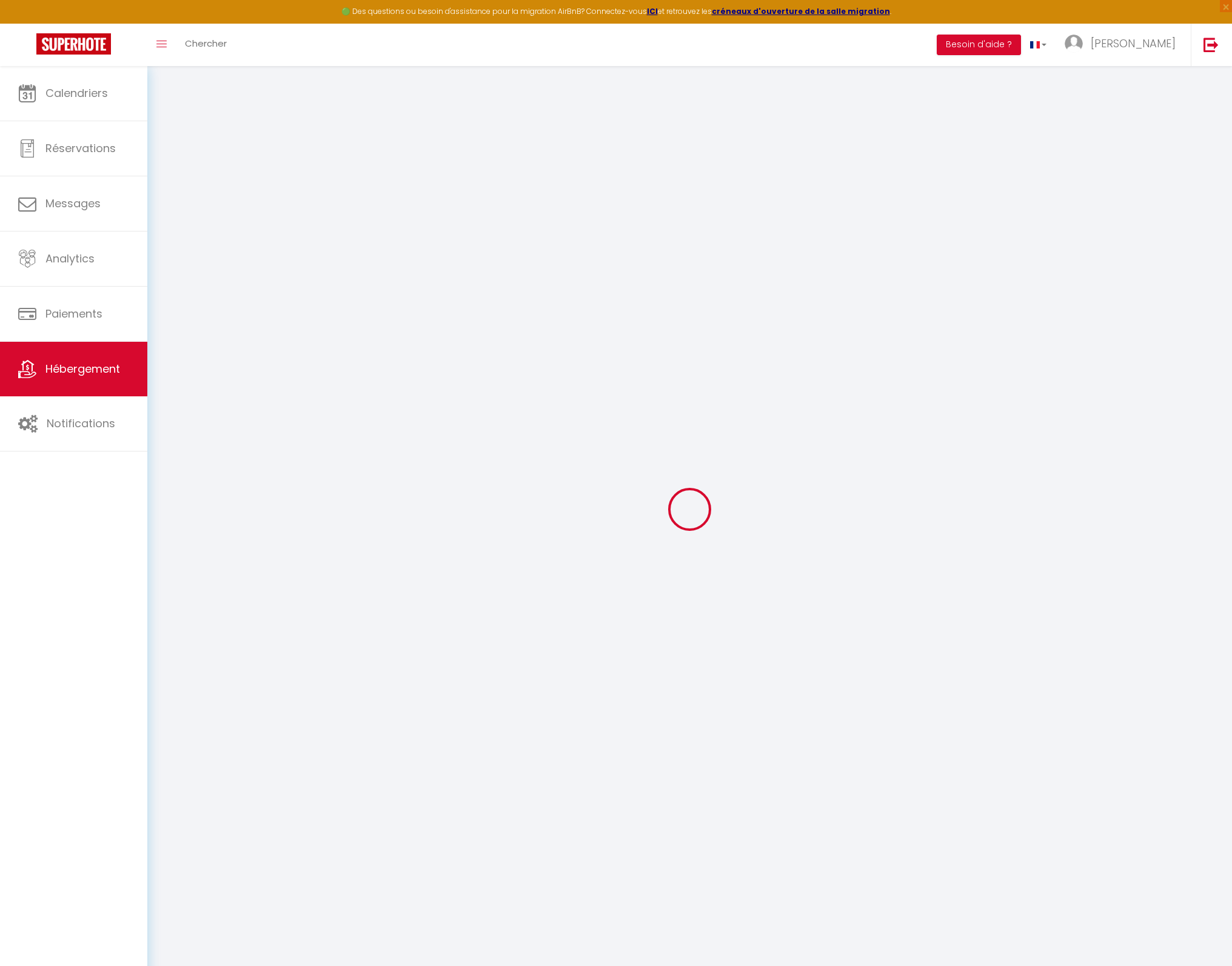
select select
type input "1 Impasse du Varet - Arc 2000"
type input "73700"
type input "[GEOGRAPHIC_DATA]"
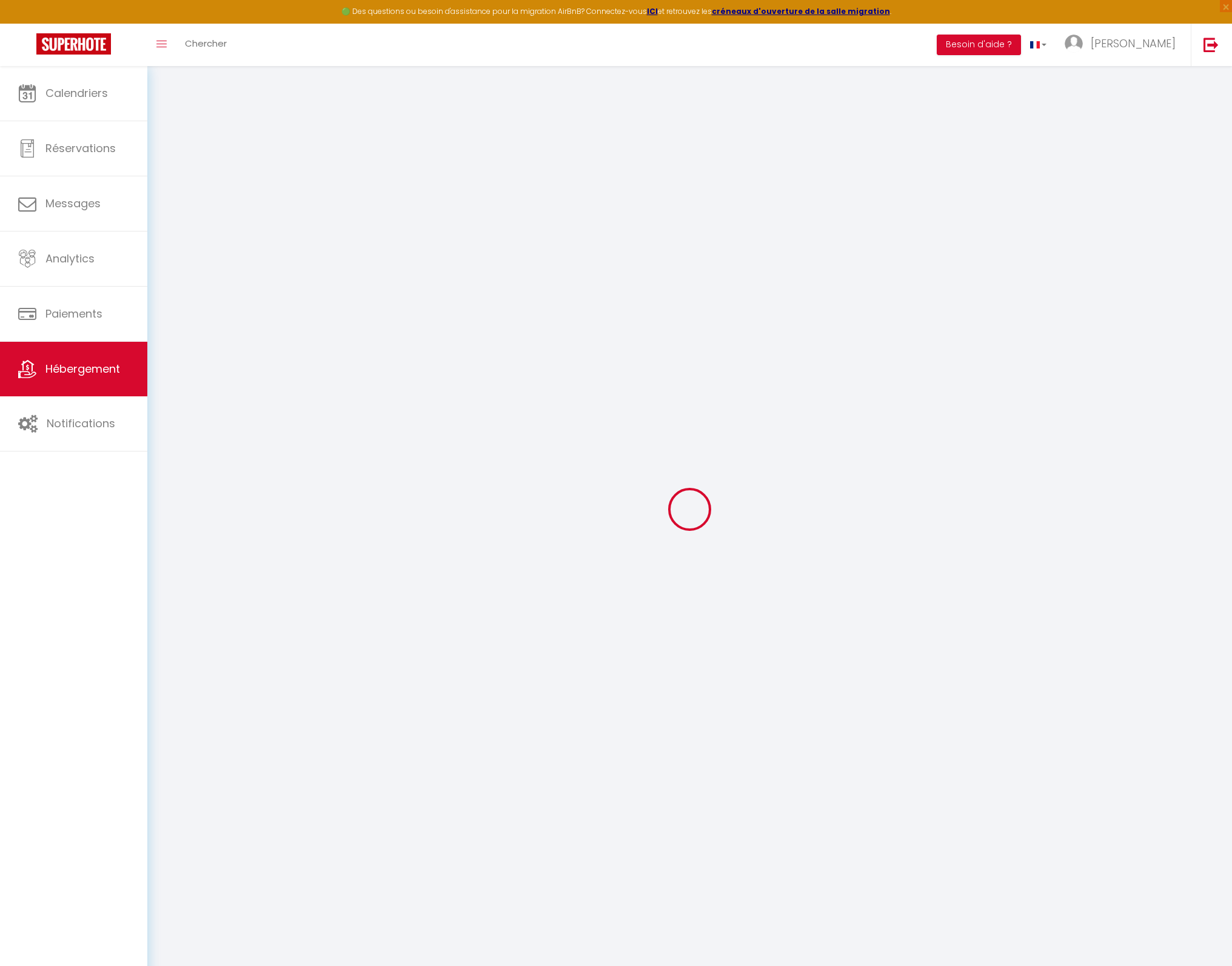
type input "[EMAIL_ADDRESS][DOMAIN_NAME]"
select select "5345"
checkbox input "false"
checkbox input "true"
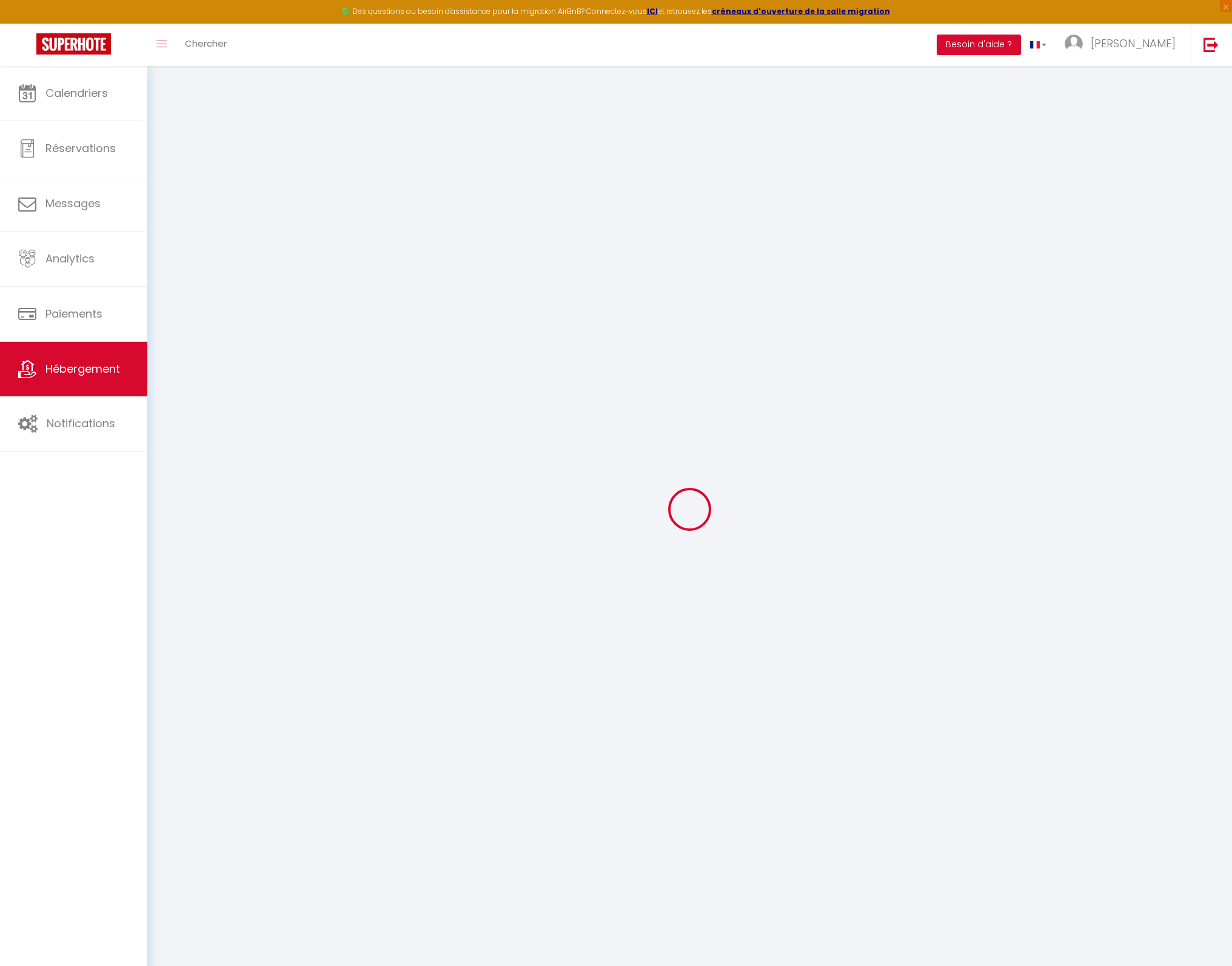
checkbox input "true"
type input "0"
type input "107"
type input "0"
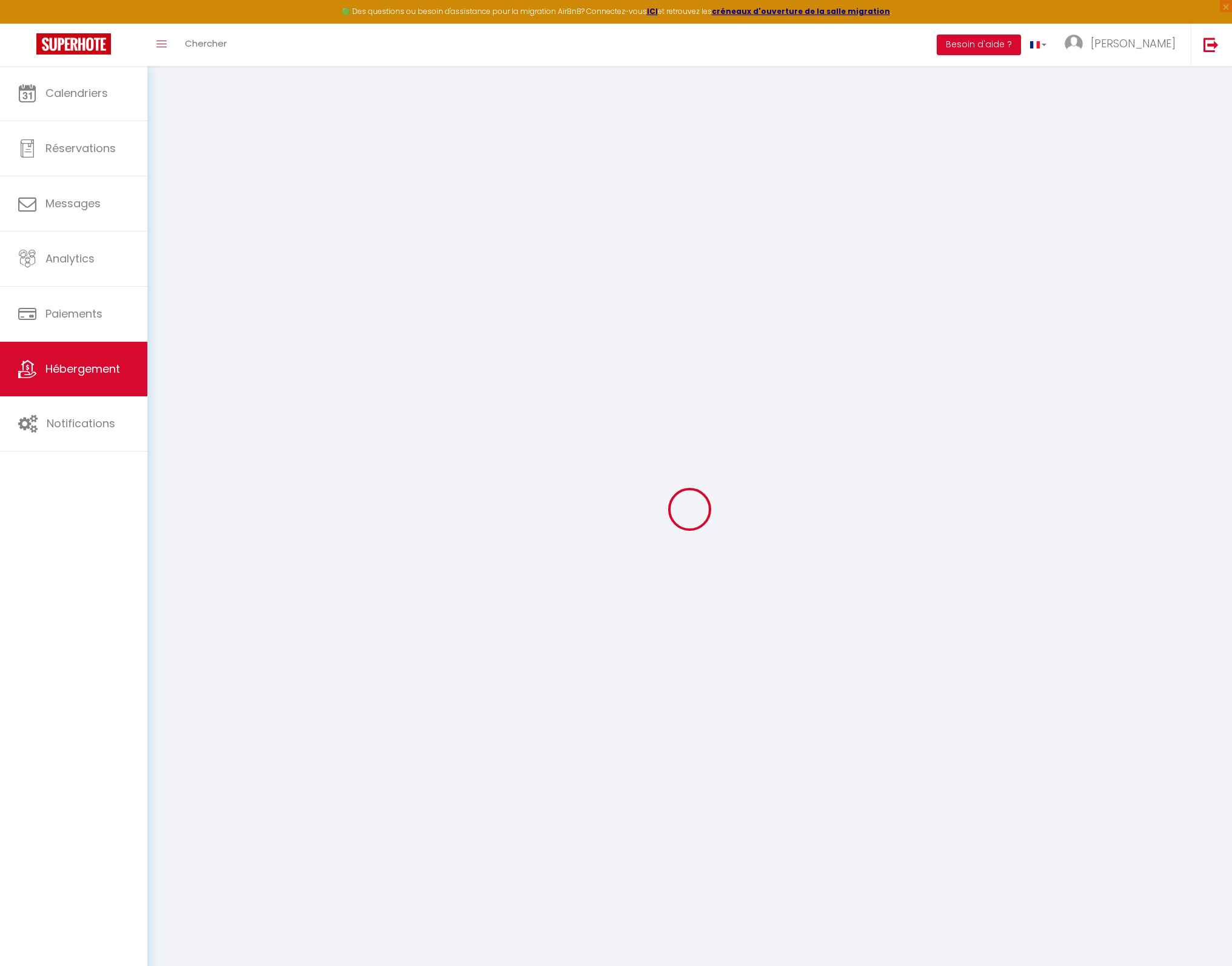
select select
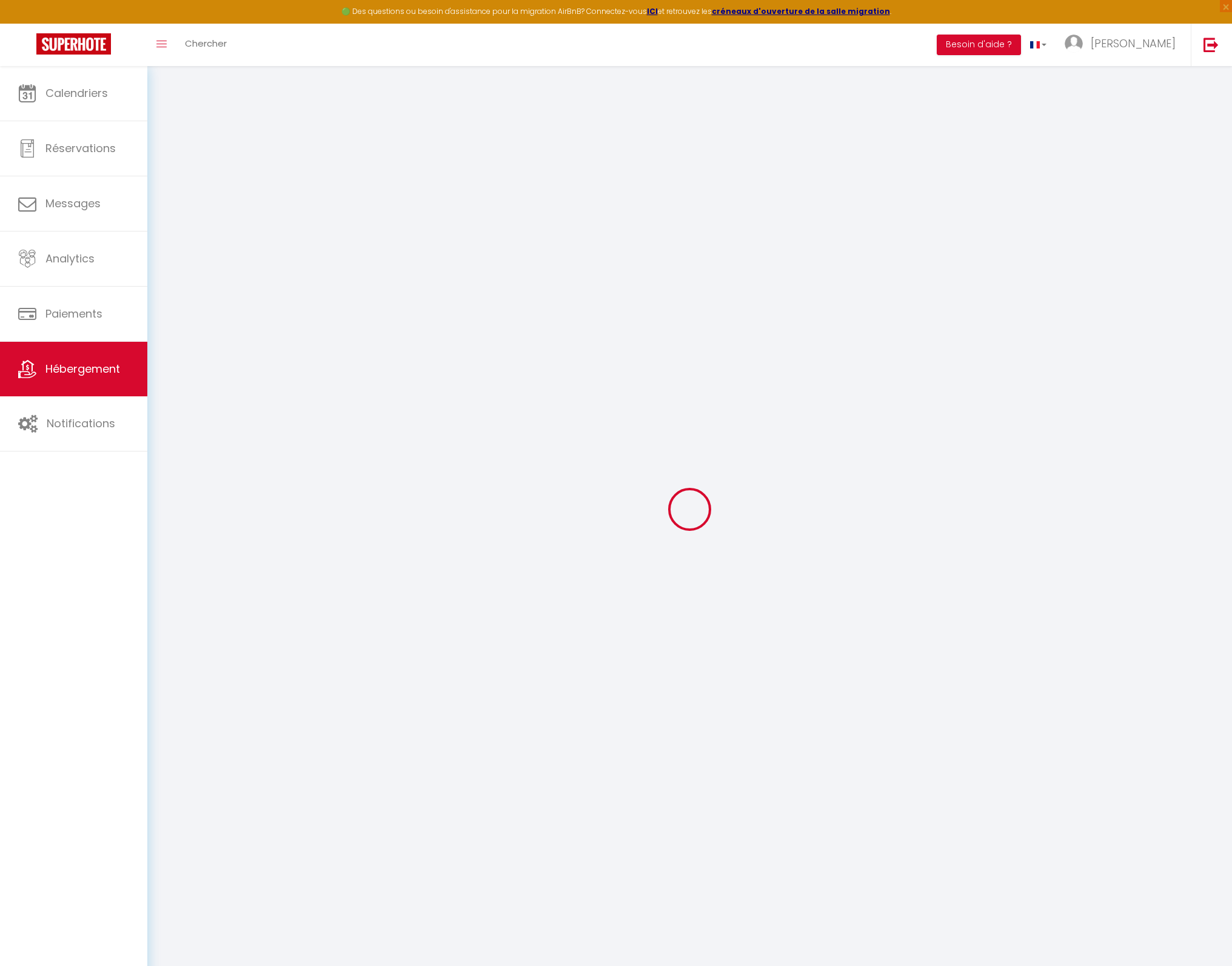
checkbox input "false"
checkbox input "true"
select select
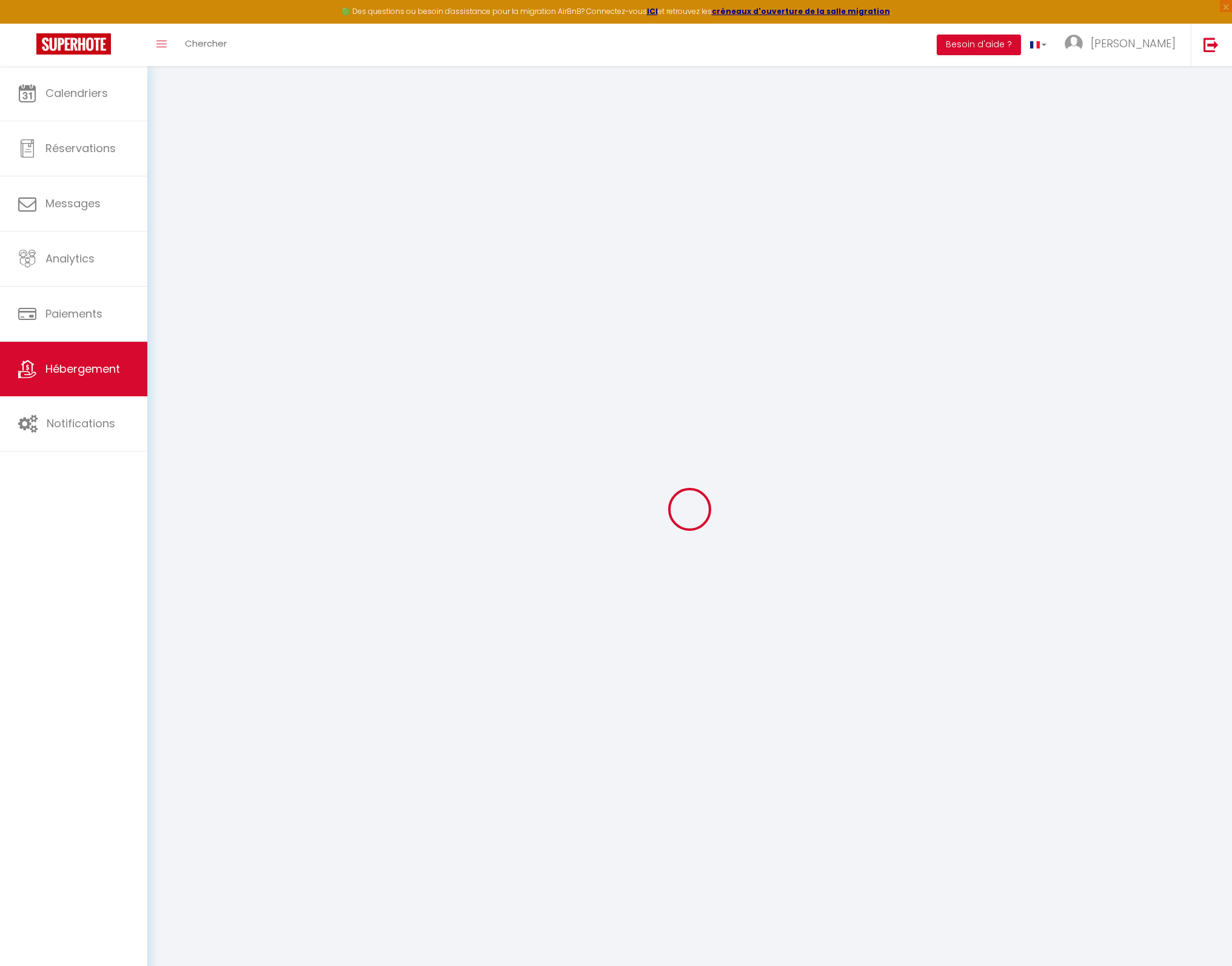
select select
checkbox input "false"
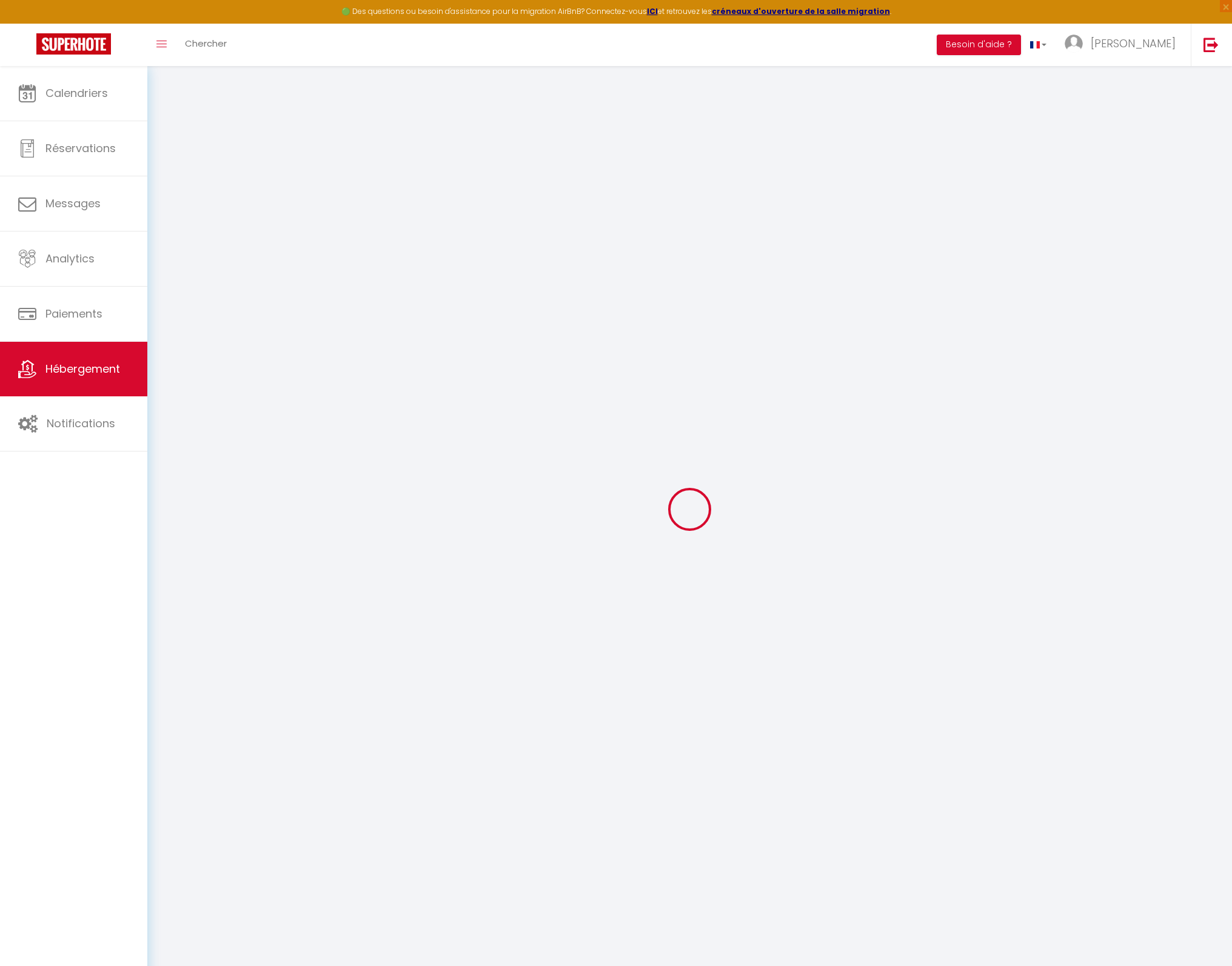
checkbox input "true"
checkbox input "false"
checkbox input "true"
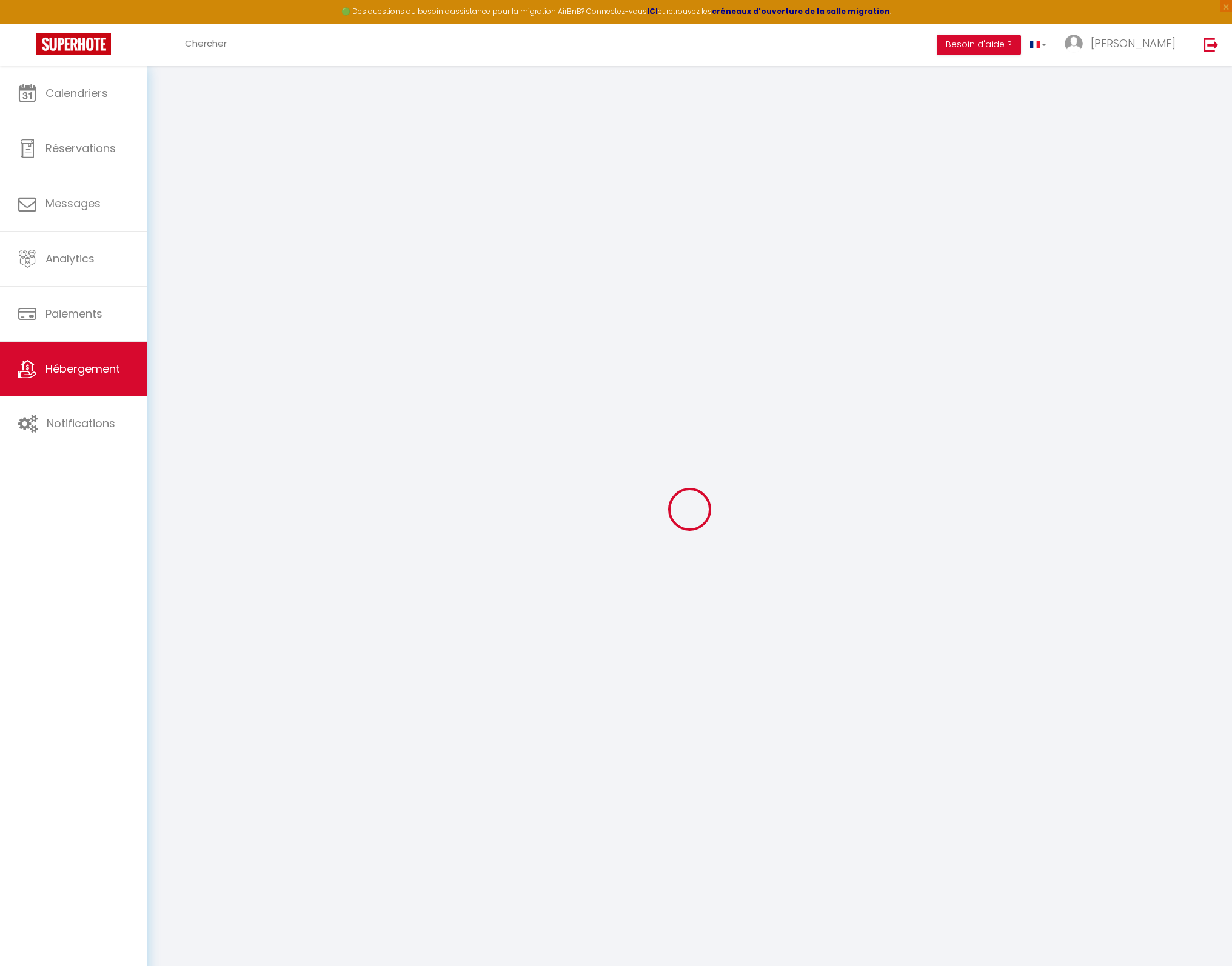
checkbox input "true"
checkbox input "false"
checkbox input "true"
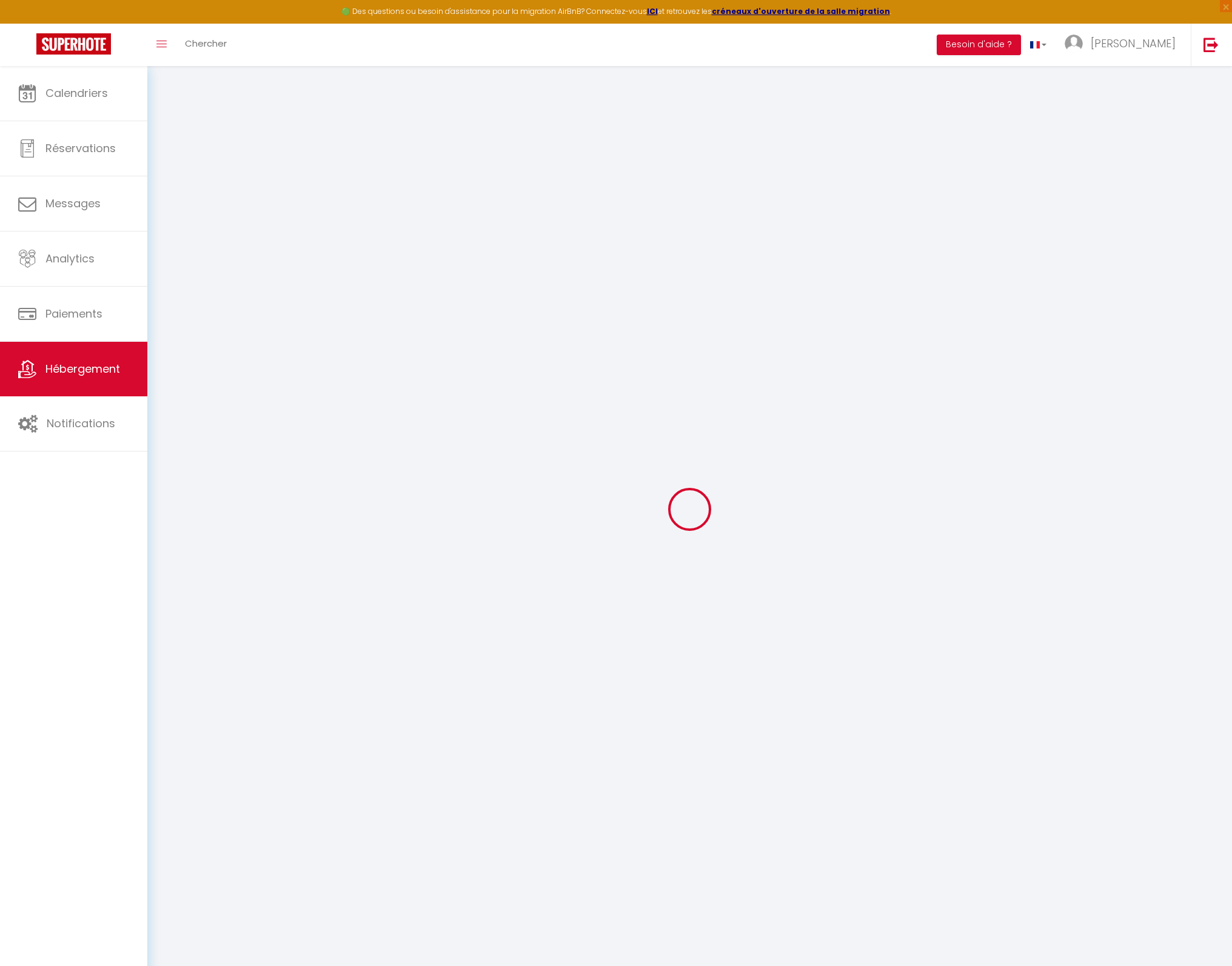
checkbox input "true"
select select "16:00"
select select "19:00"
select select "10:00"
select select "30"
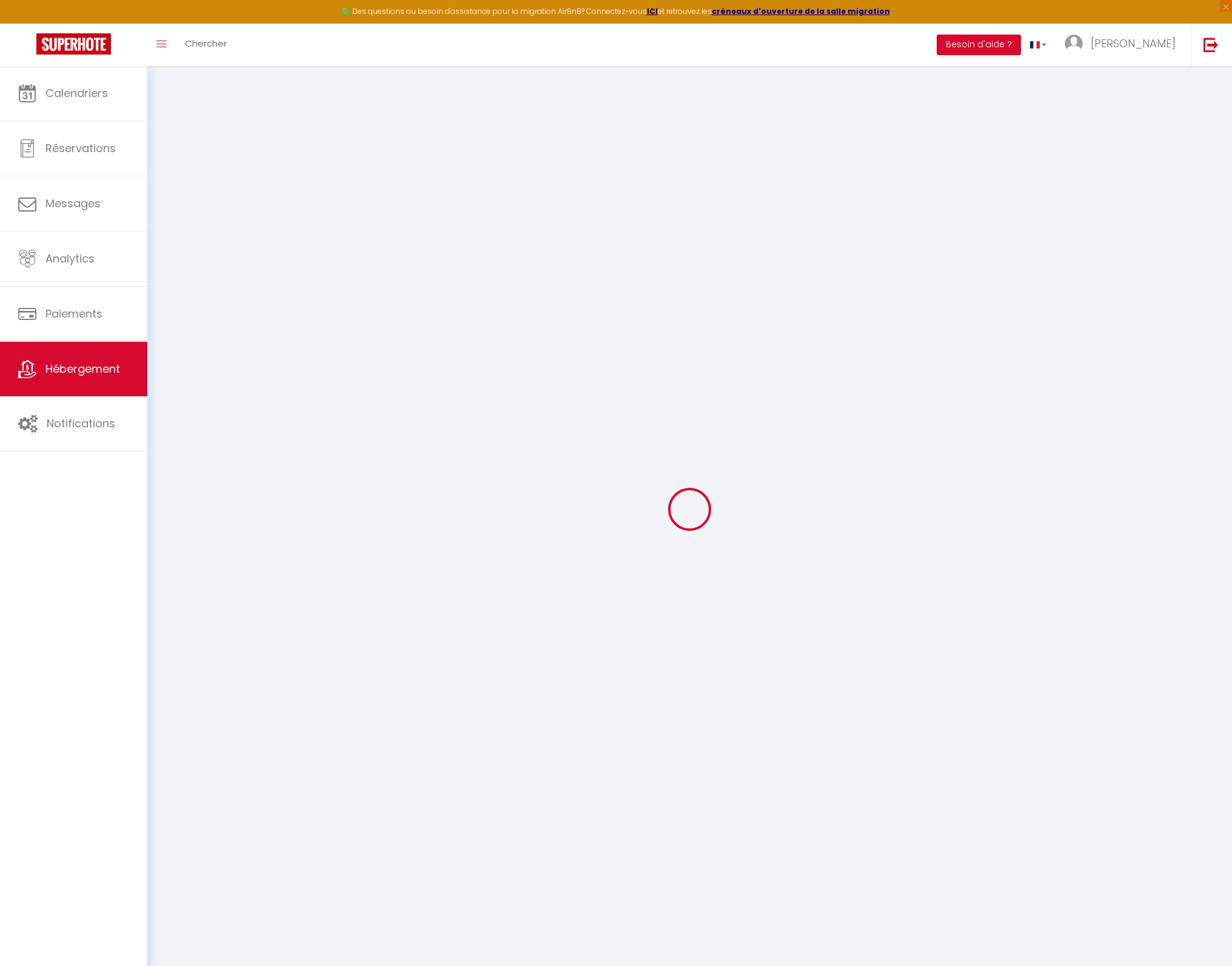
select select "30"
checkbox input "false"
checkbox input "true"
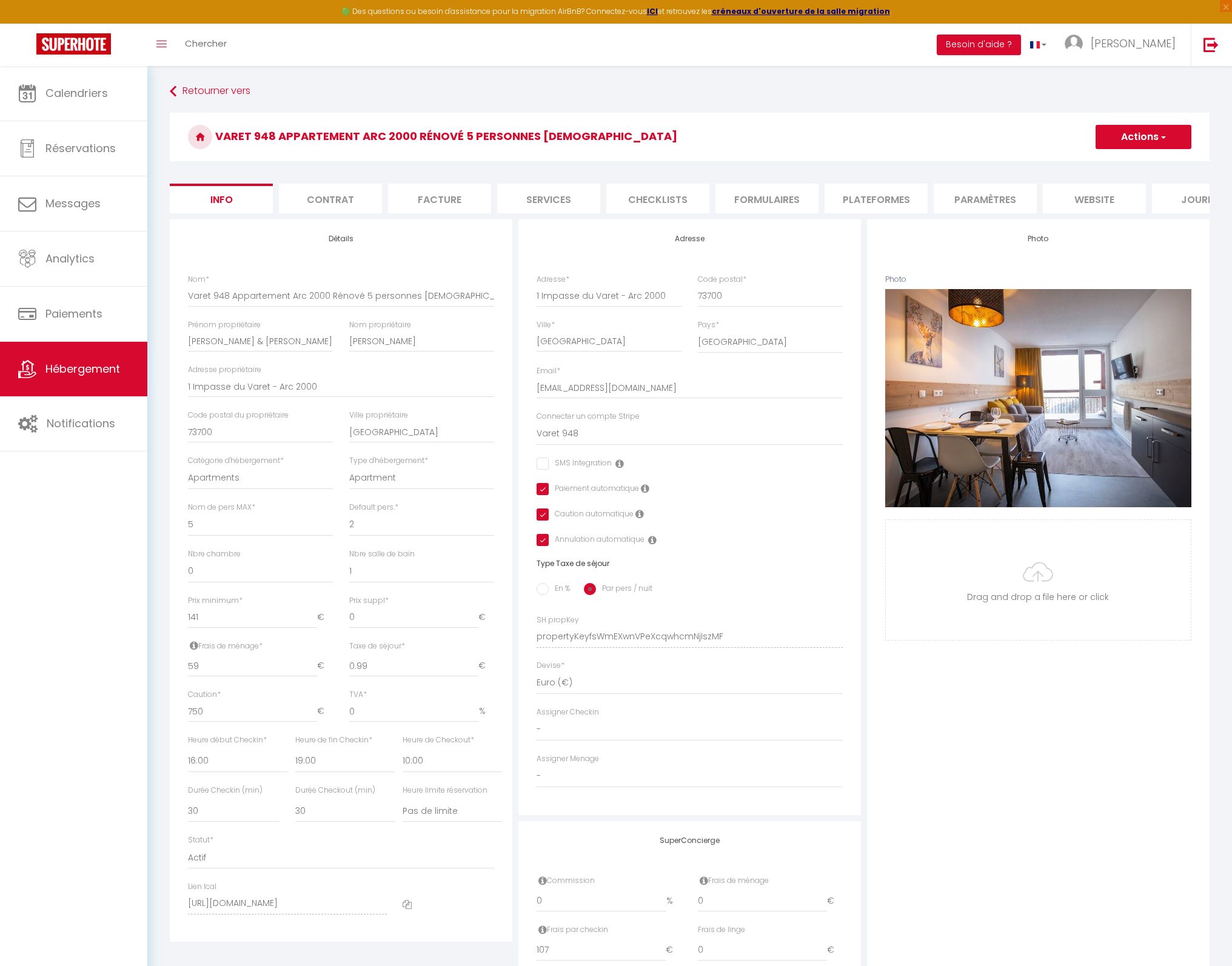
checkbox input "false"
checkbox input "true"
drag, startPoint x: 371, startPoint y: 675, endPoint x: 283, endPoint y: 672, distance: 88.1
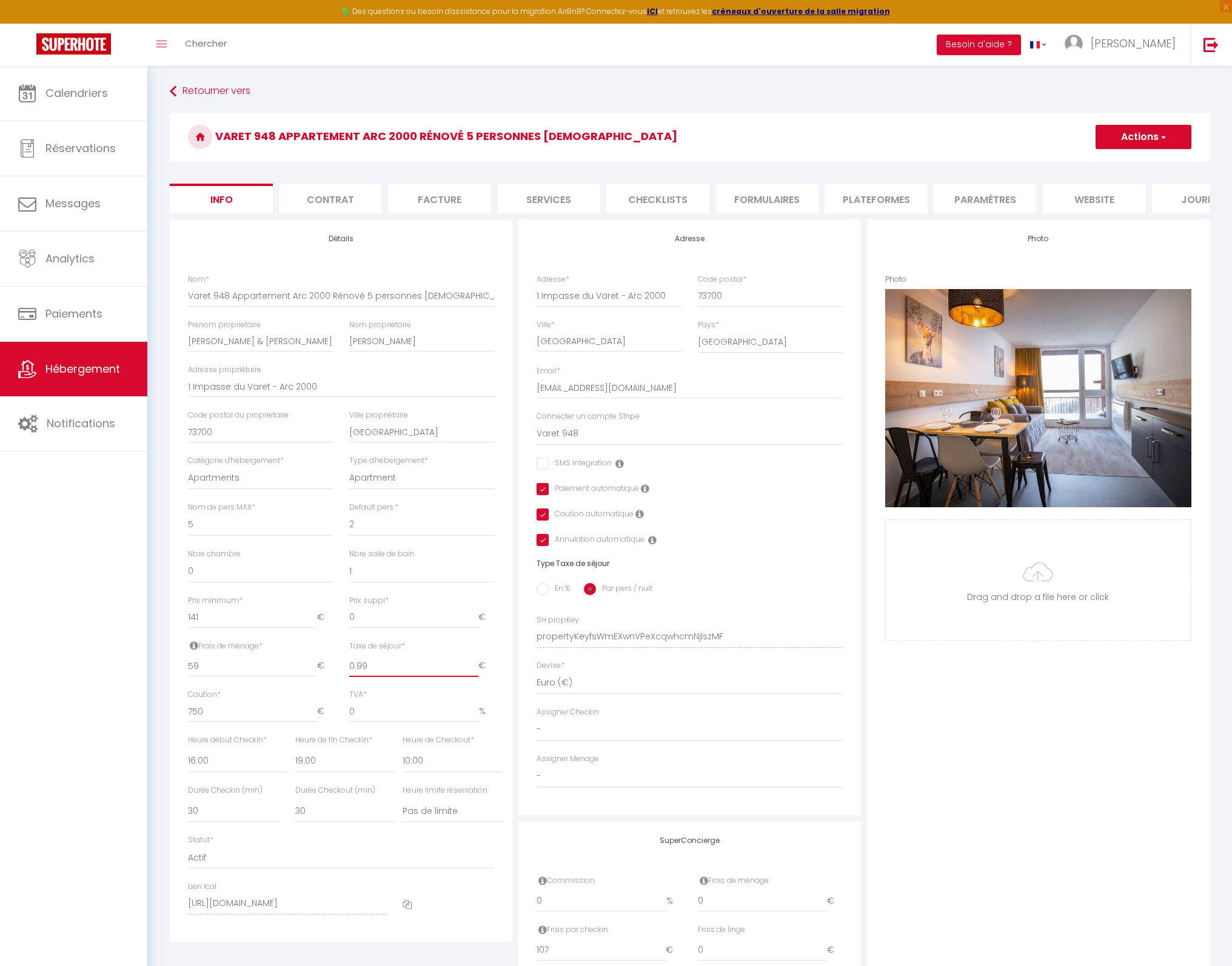
click at [283, 672] on div "Frais de ménage * 59 € Taxe de séjour * 0.99 € Taxe en % * 0 Montant max taxe s…" at bounding box center [341, 664] width 322 height 49
type input "1"
checkbox input "false"
checkbox input "true"
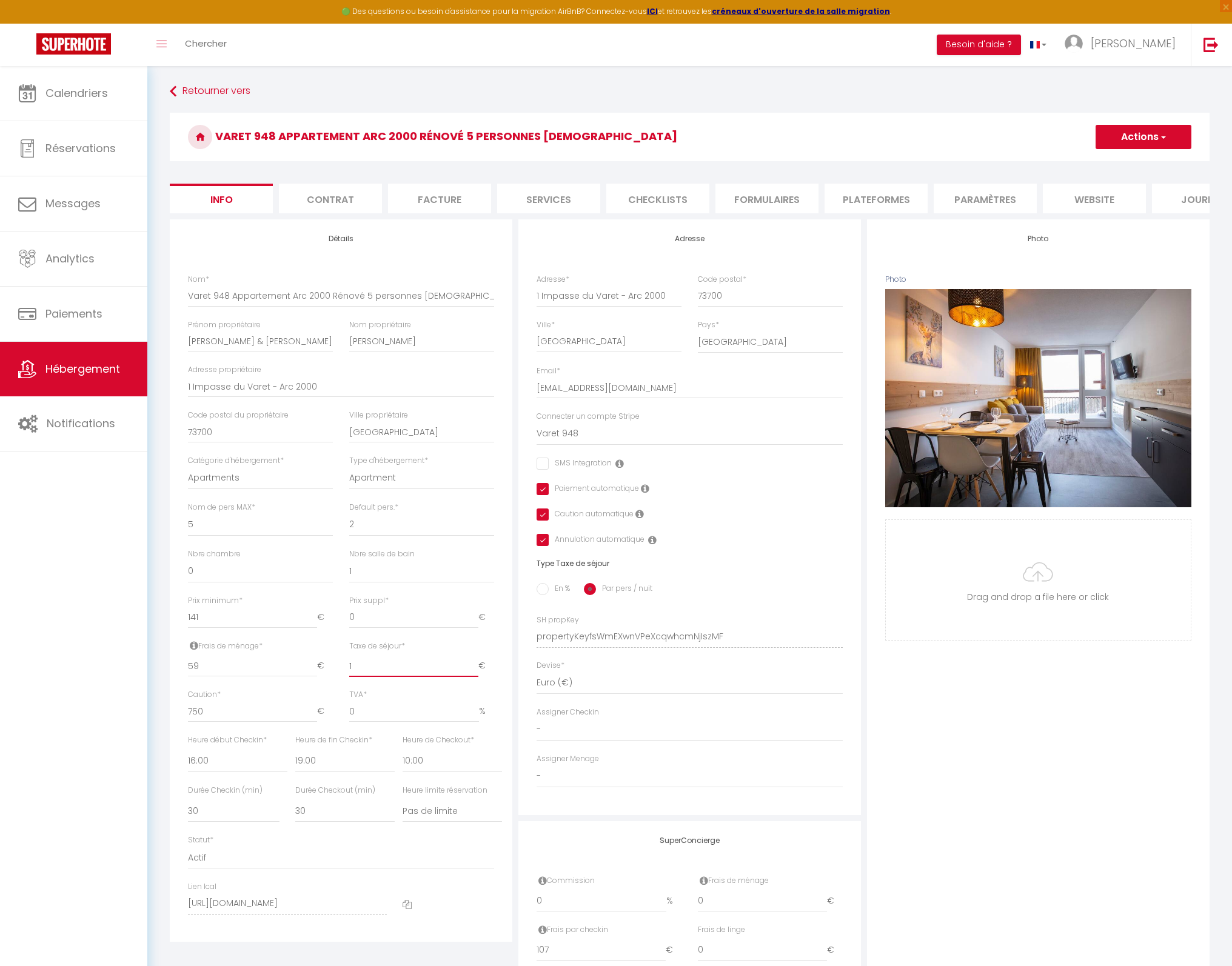
checkbox input "true"
checkbox input "false"
checkbox input "true"
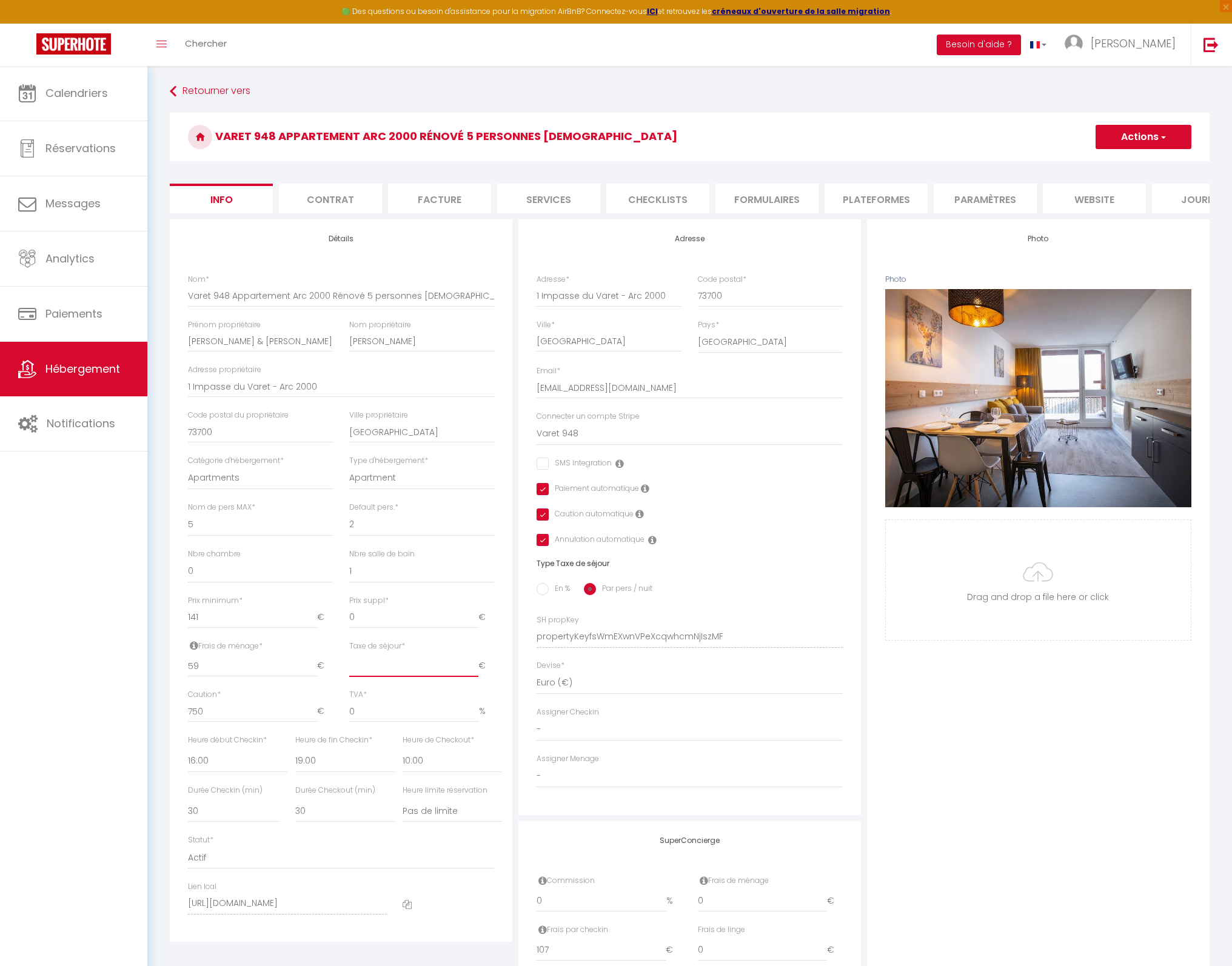
type input "1.1"
checkbox input "false"
checkbox input "true"
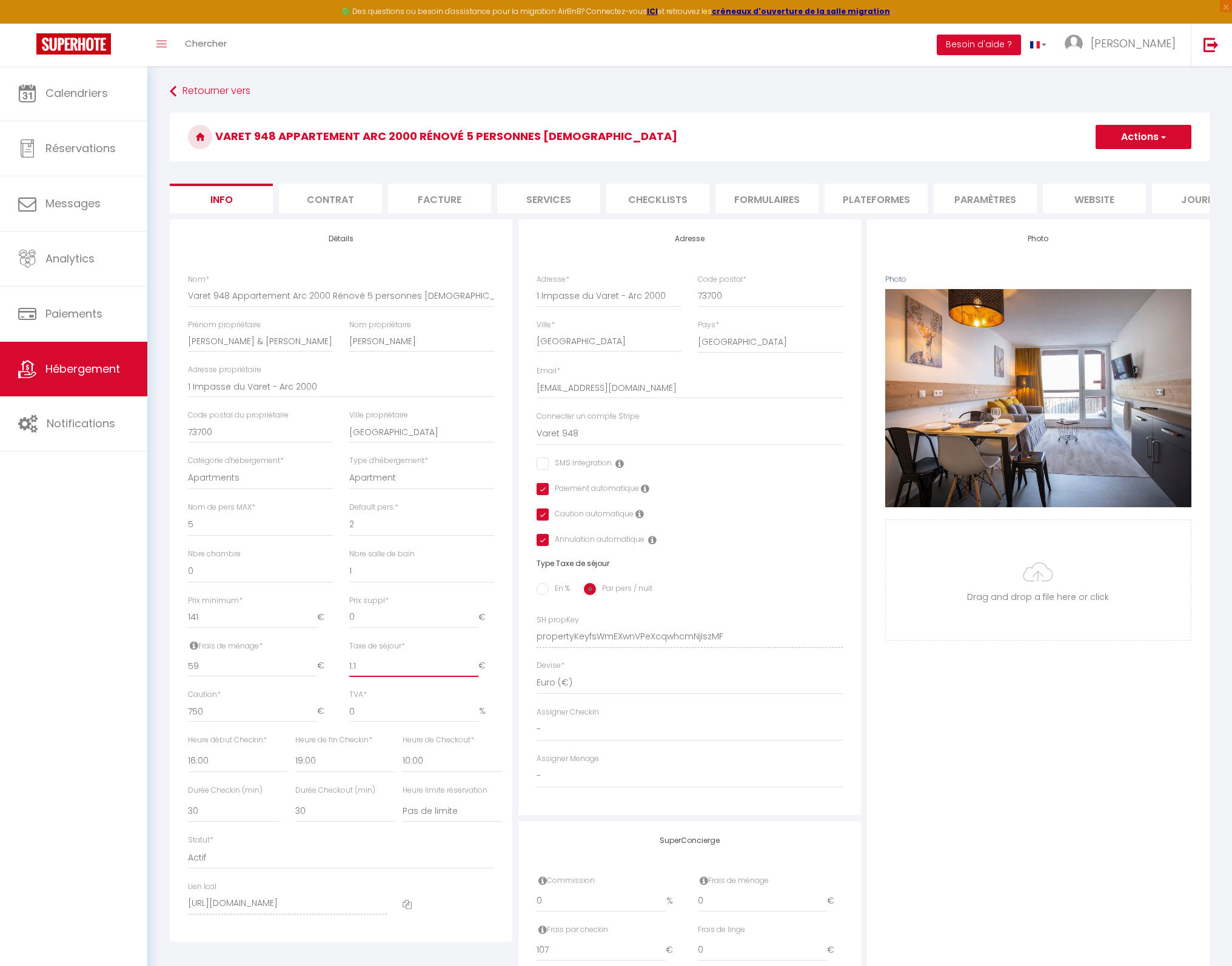
type input "1.10"
checkbox input "false"
checkbox input "true"
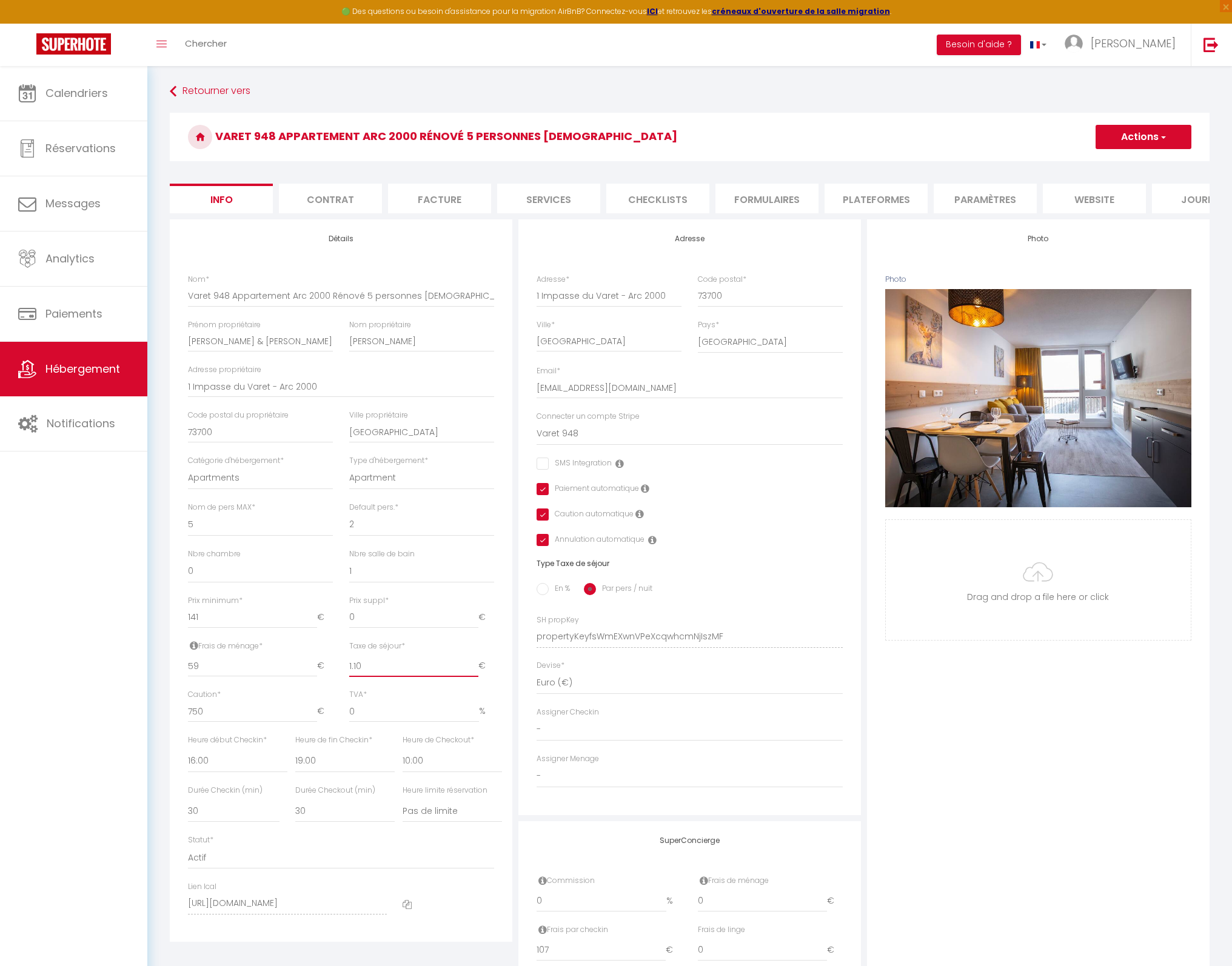
type input "1.10"
click at [1143, 136] on button "Actions" at bounding box center [1144, 136] width 96 height 24
click at [1106, 159] on input "Enregistrer" at bounding box center [1095, 164] width 44 height 12
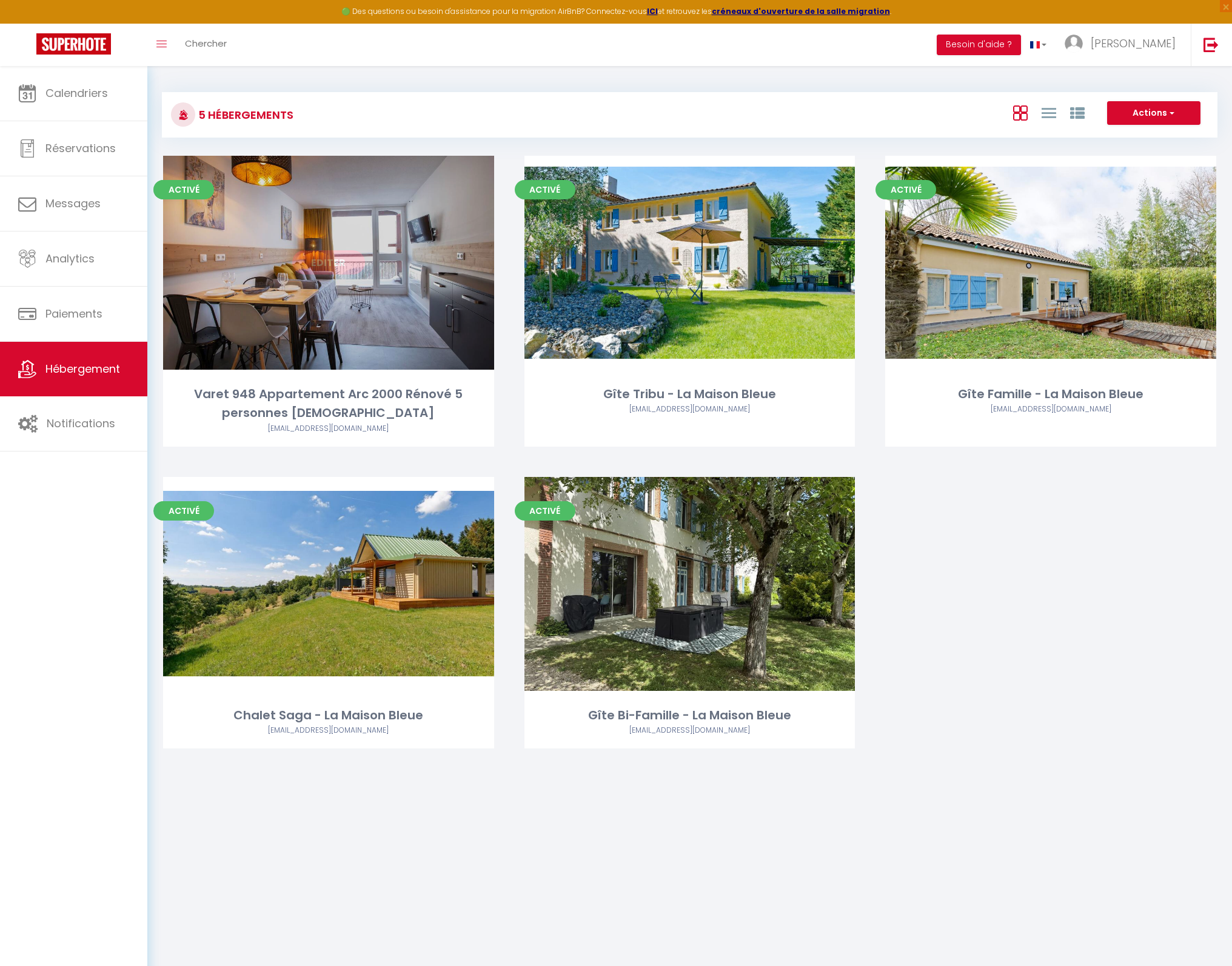
click at [323, 264] on link "Editer" at bounding box center [329, 262] width 73 height 24
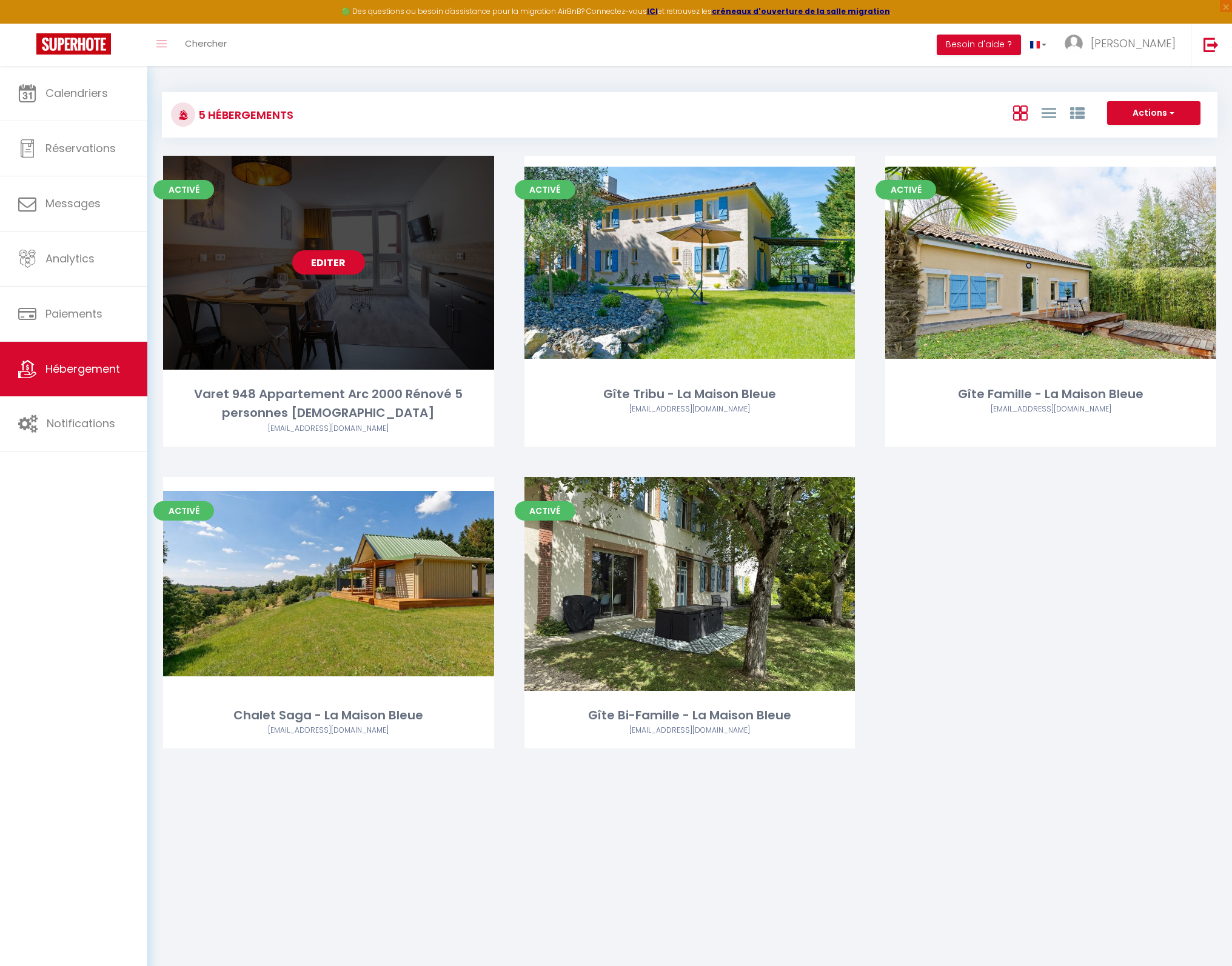
click at [325, 262] on link "Editer" at bounding box center [329, 262] width 73 height 24
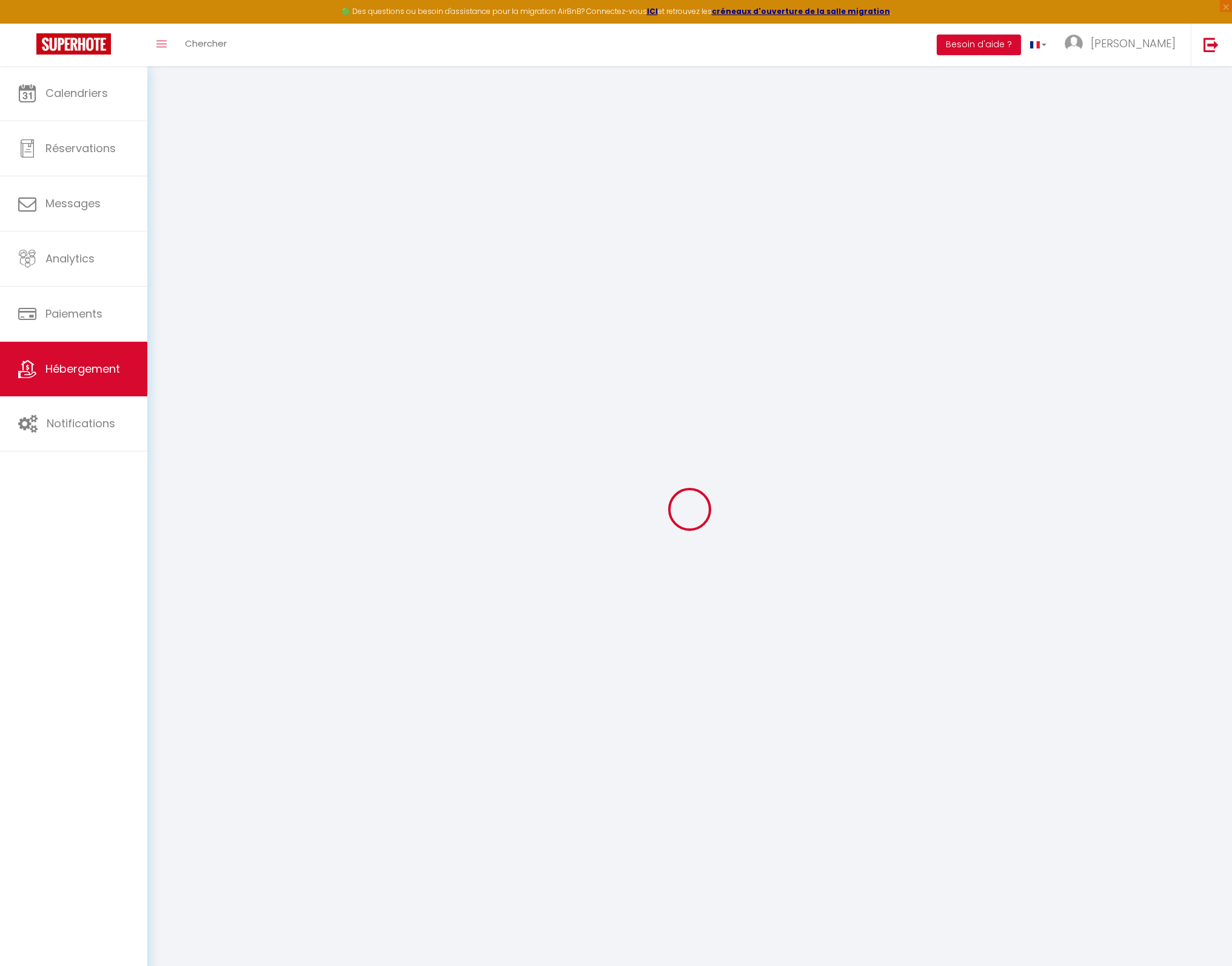
select select
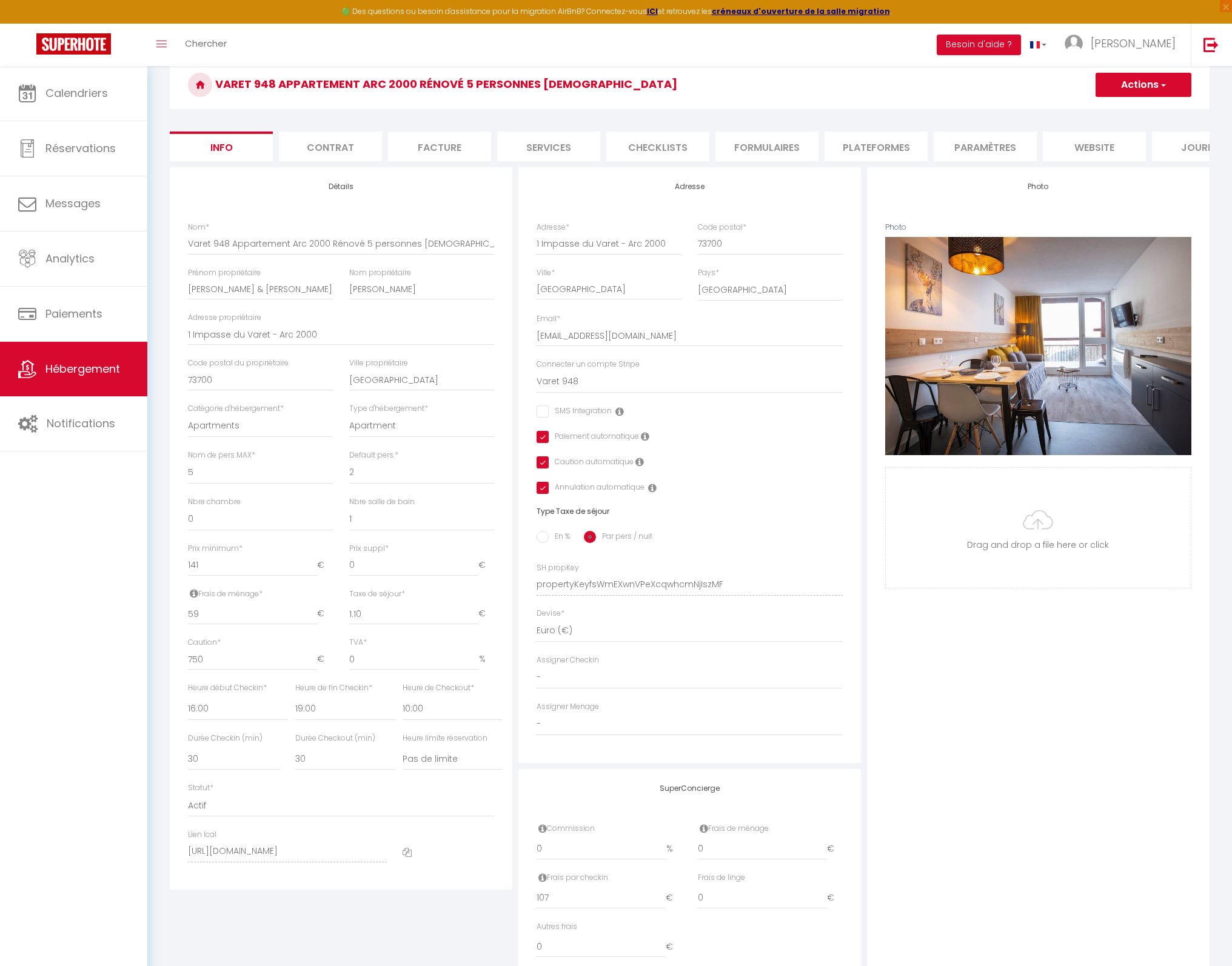
scroll to position [110, 0]
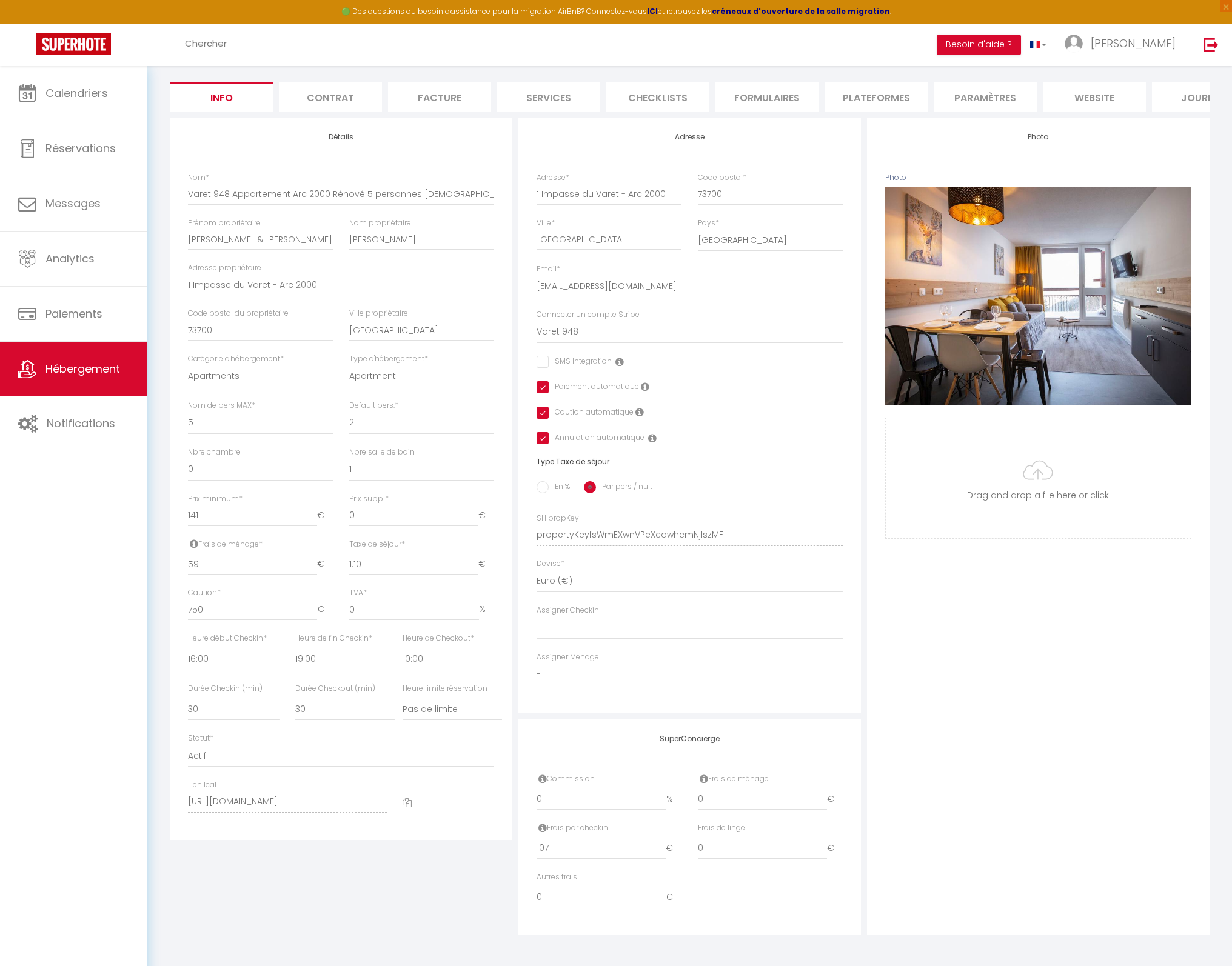
click at [404, 803] on icon at bounding box center [407, 803] width 9 height 9
click at [80, 103] on link "Calendriers" at bounding box center [74, 93] width 148 height 54
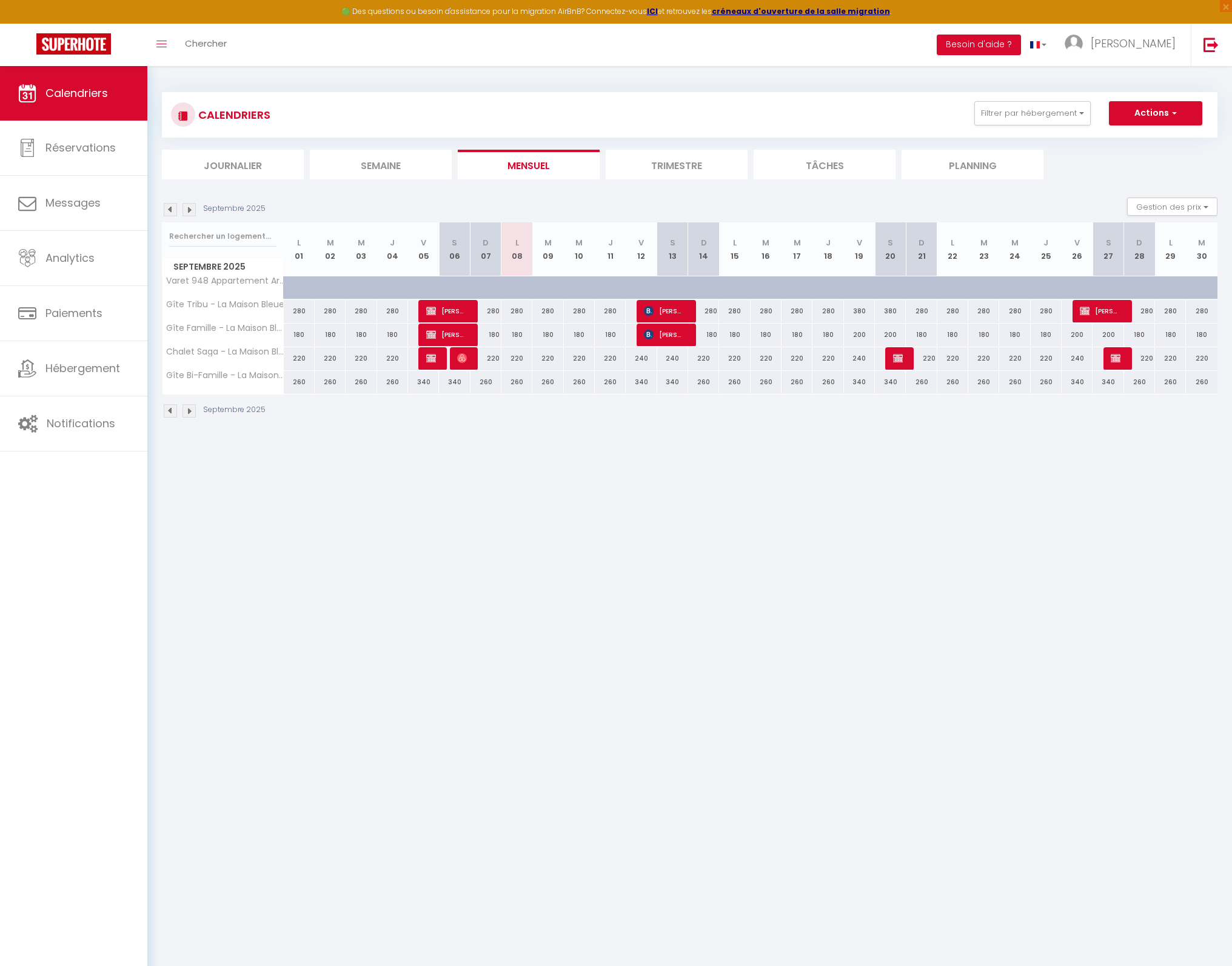
click at [681, 171] on li "Trimestre" at bounding box center [676, 164] width 141 height 29
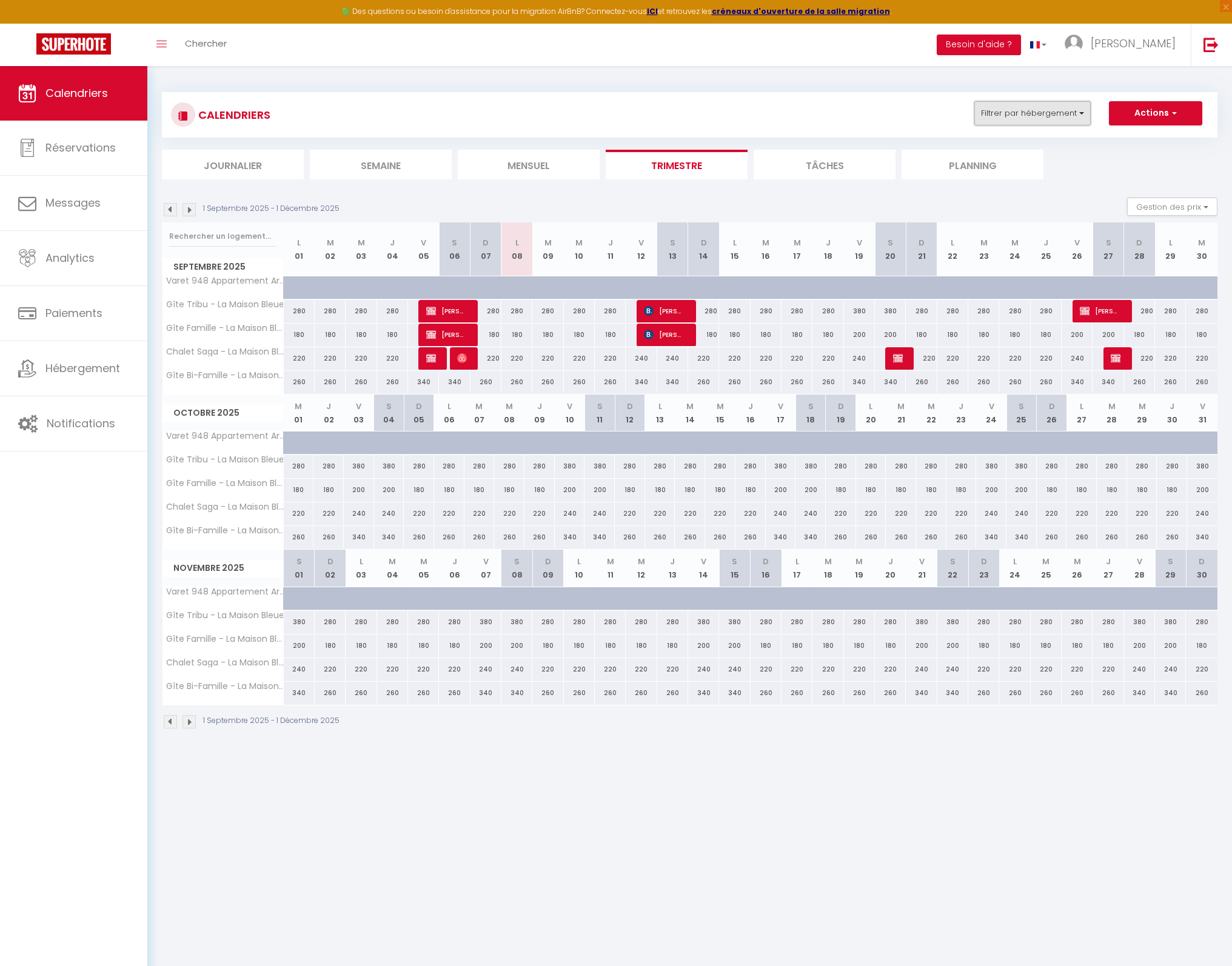
click at [1055, 119] on button "Filtrer par hébergement" at bounding box center [1032, 113] width 117 height 24
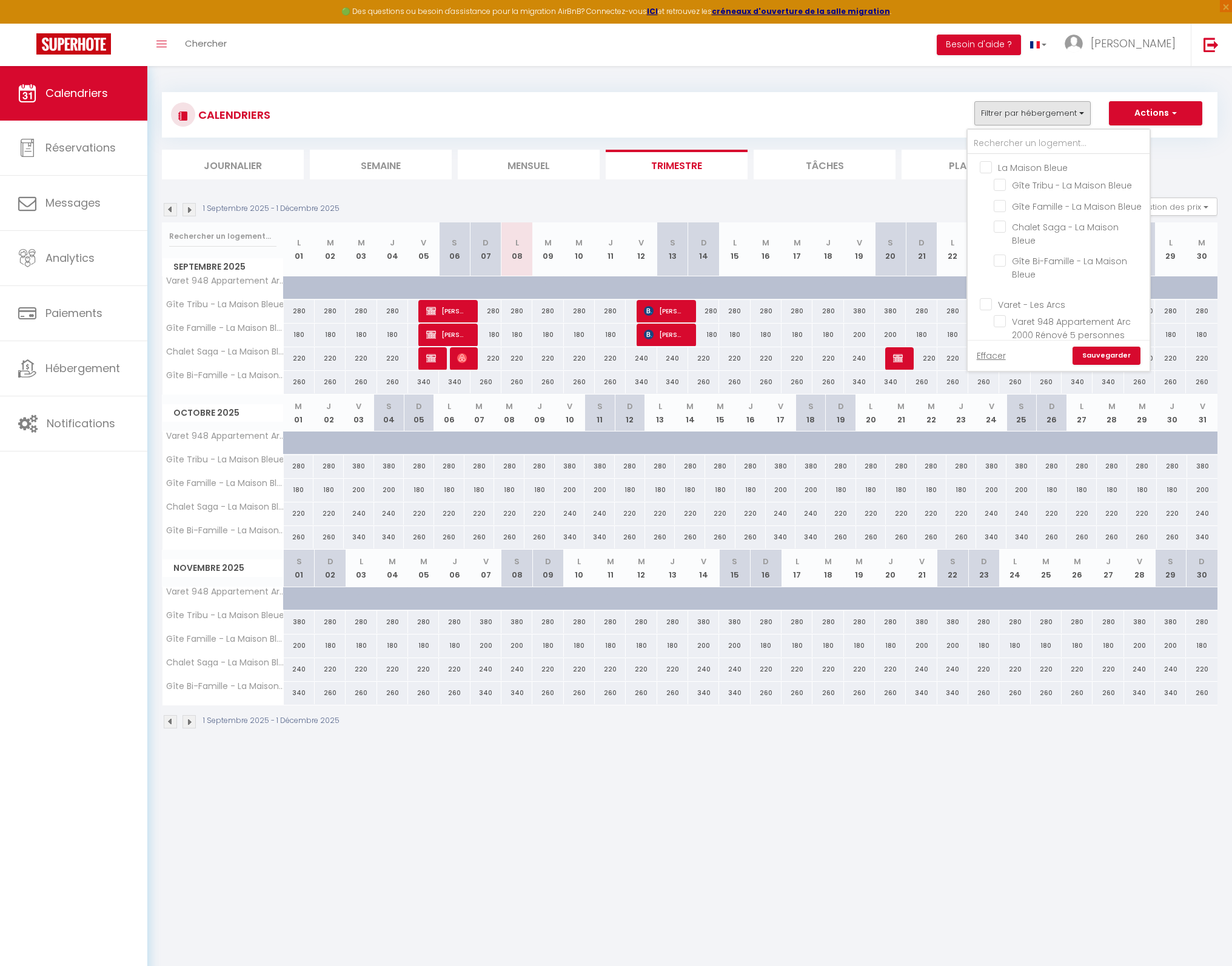
click at [1024, 310] on input "Varet - Les Arcs" at bounding box center [1070, 303] width 181 height 12
click at [1121, 357] on link "Sauvegarder" at bounding box center [1107, 356] width 68 height 18
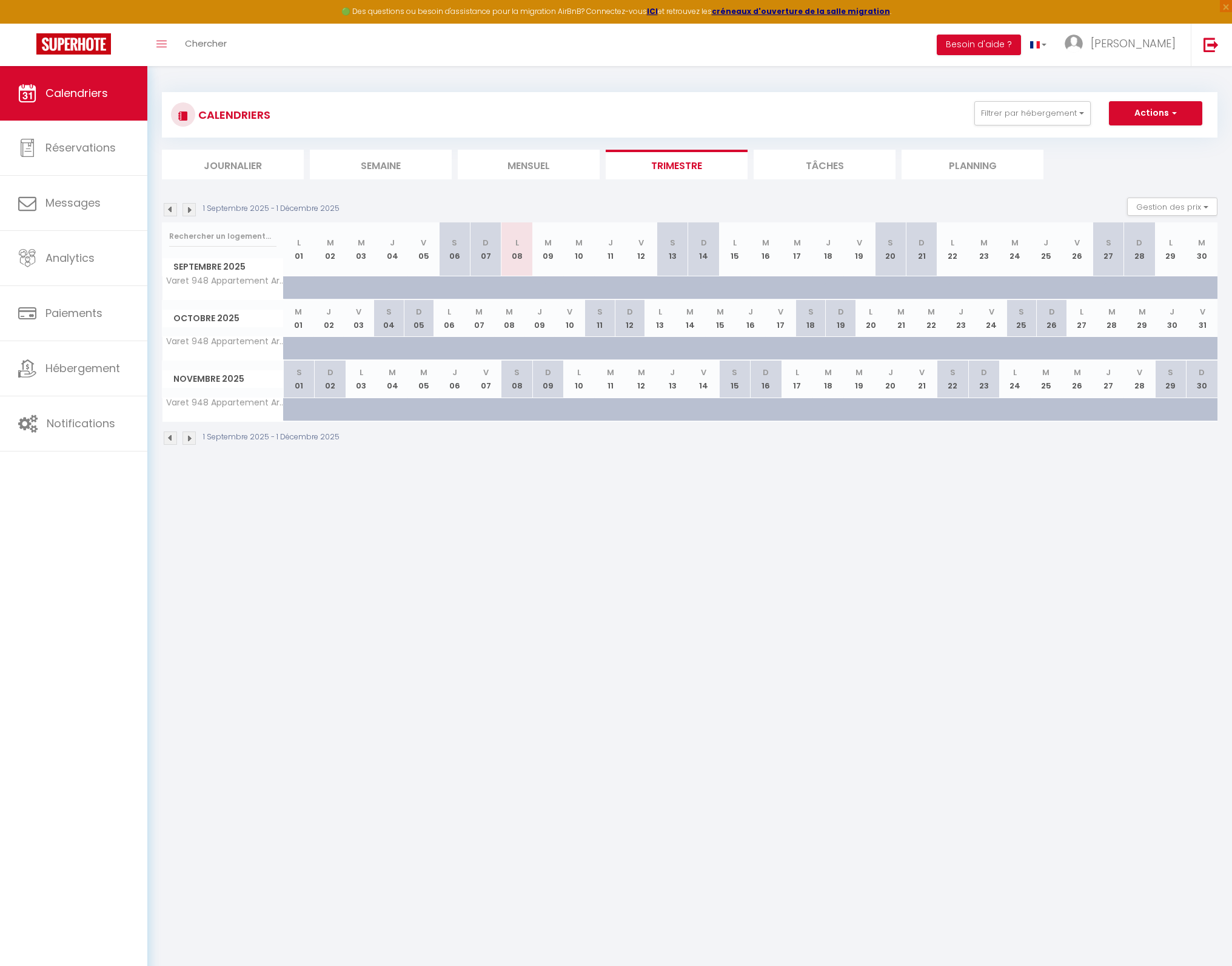
click at [189, 210] on img at bounding box center [189, 209] width 13 height 13
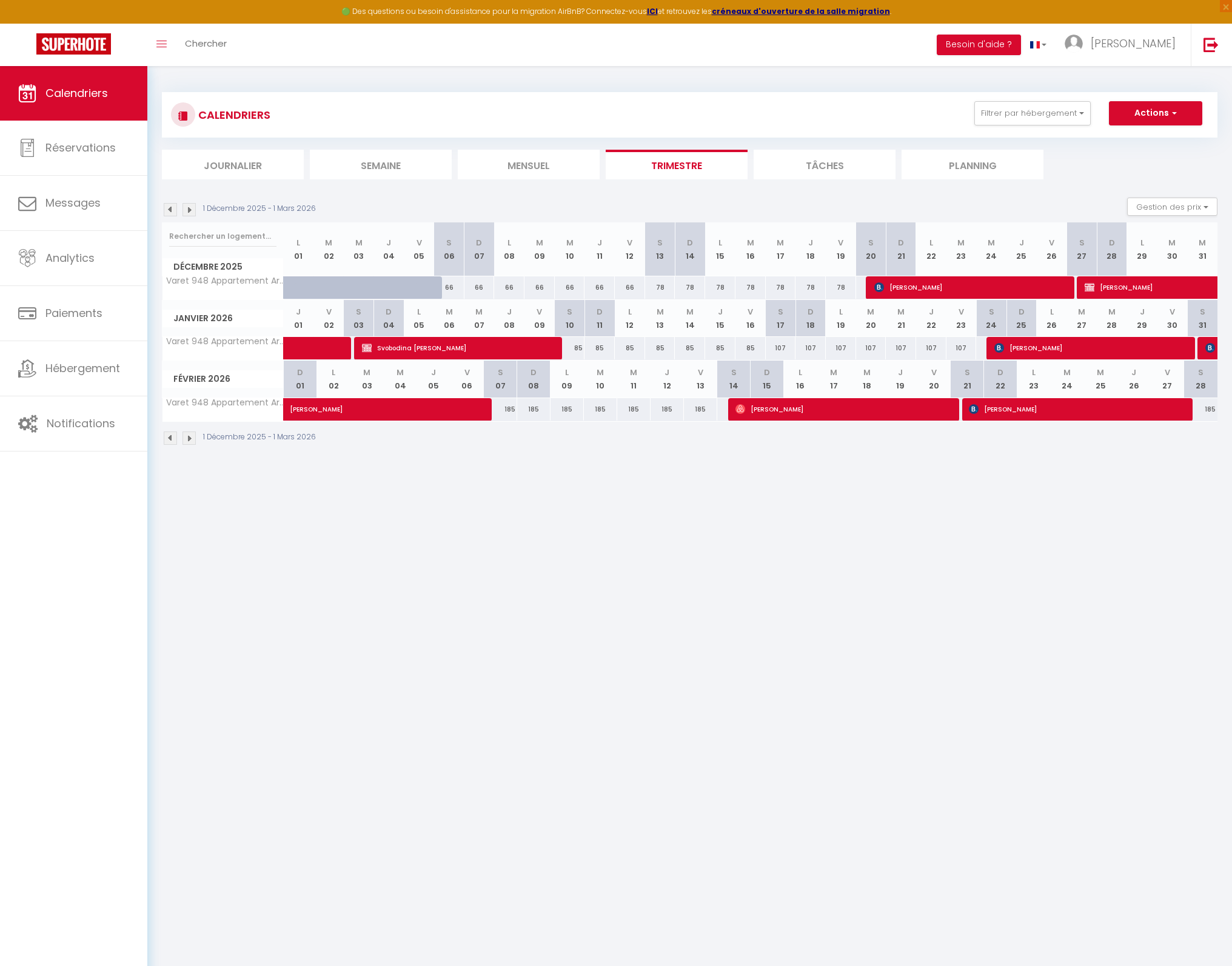
click at [195, 212] on img at bounding box center [189, 209] width 13 height 13
